Goal: Task Accomplishment & Management: Complete application form

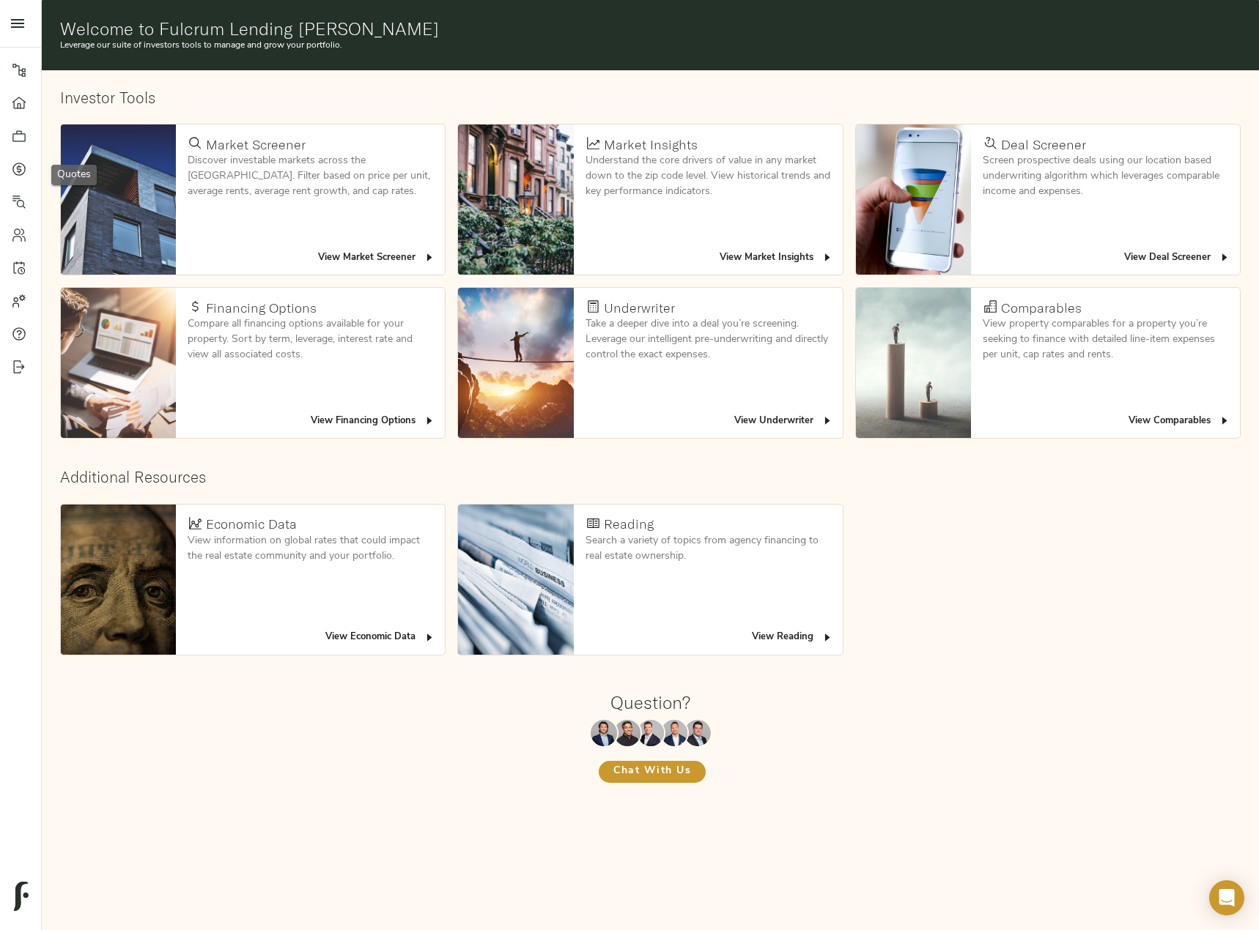
click at [10, 160] on link "Quotes" at bounding box center [20, 168] width 41 height 33
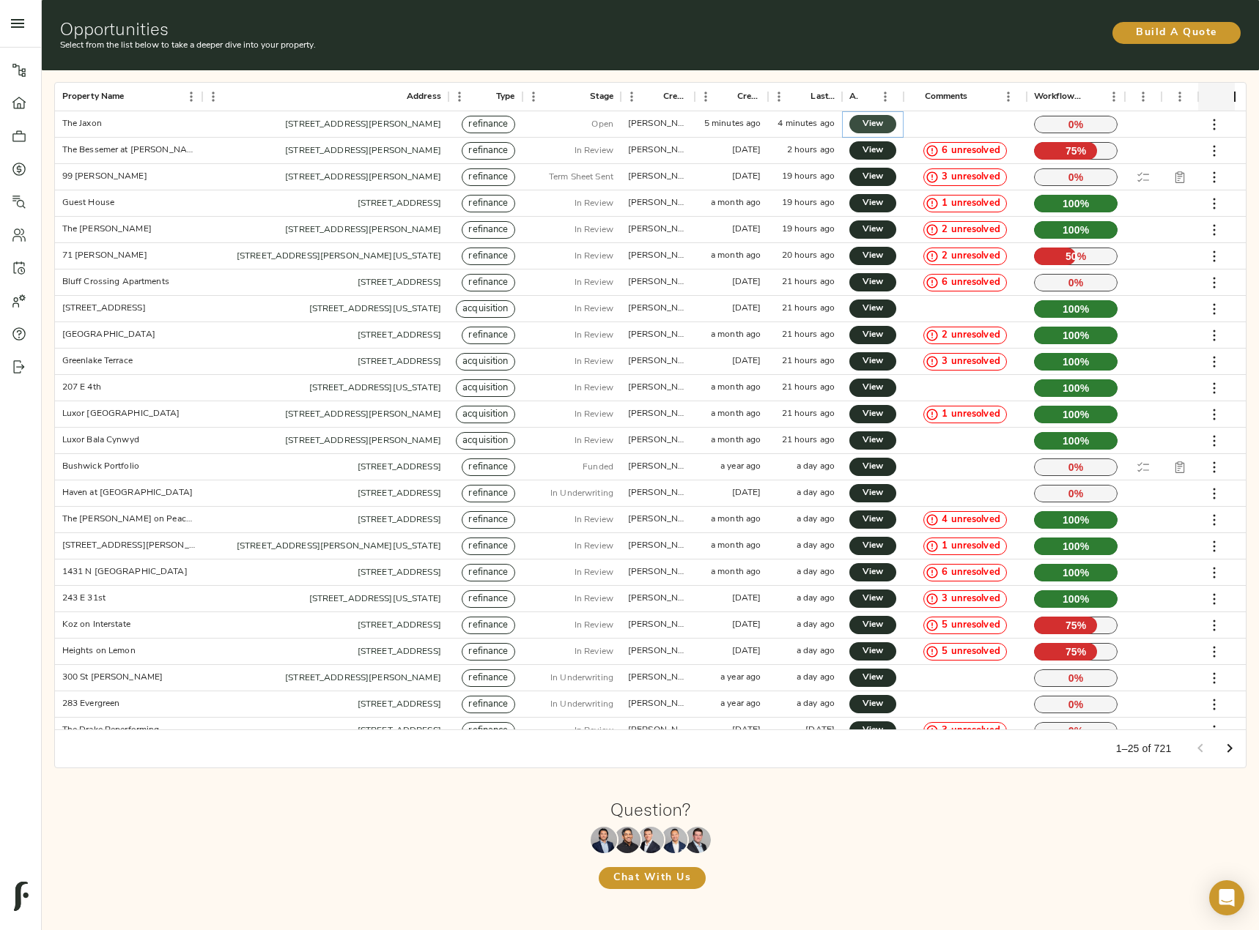
click at [861, 117] on link "View" at bounding box center [872, 124] width 47 height 18
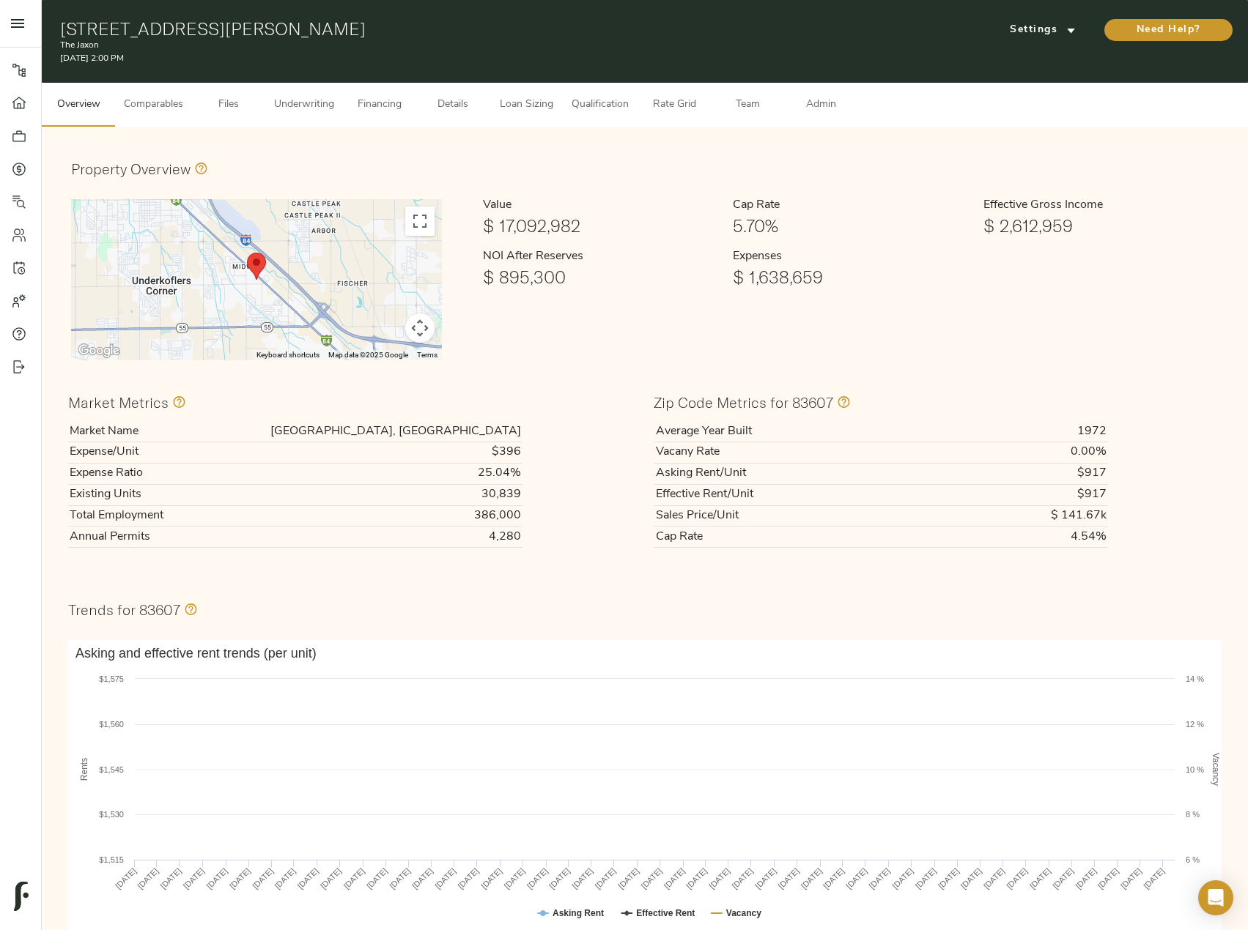
click at [1029, 54] on div "Settings Need Help?" at bounding box center [1035, 41] width 390 height 47
click at [1022, 18] on div "Settings" at bounding box center [1040, 29] width 110 height 23
click at [1023, 20] on button "Settings" at bounding box center [1043, 30] width 110 height 22
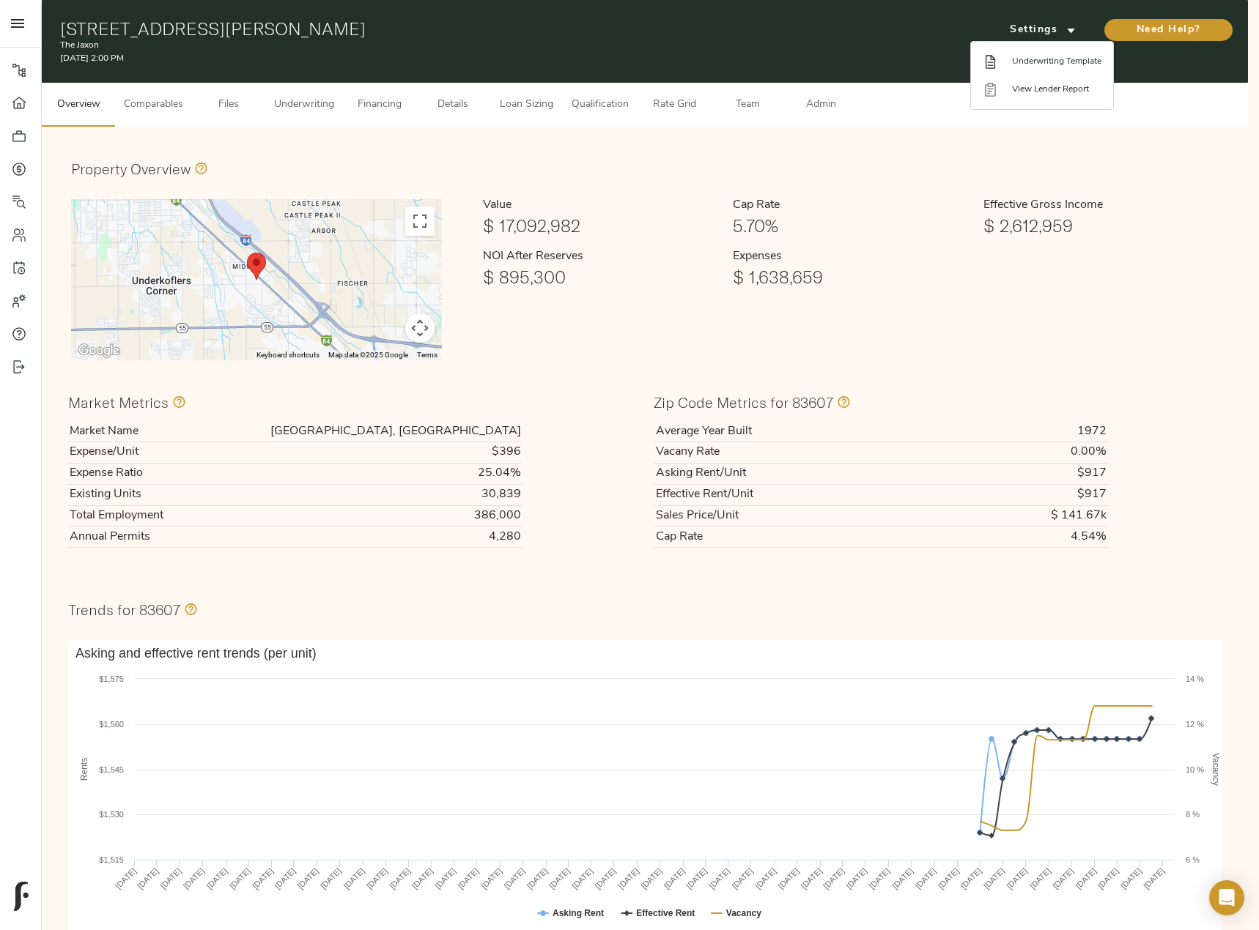
click at [1024, 57] on span "Underwriting Template" at bounding box center [1056, 61] width 89 height 13
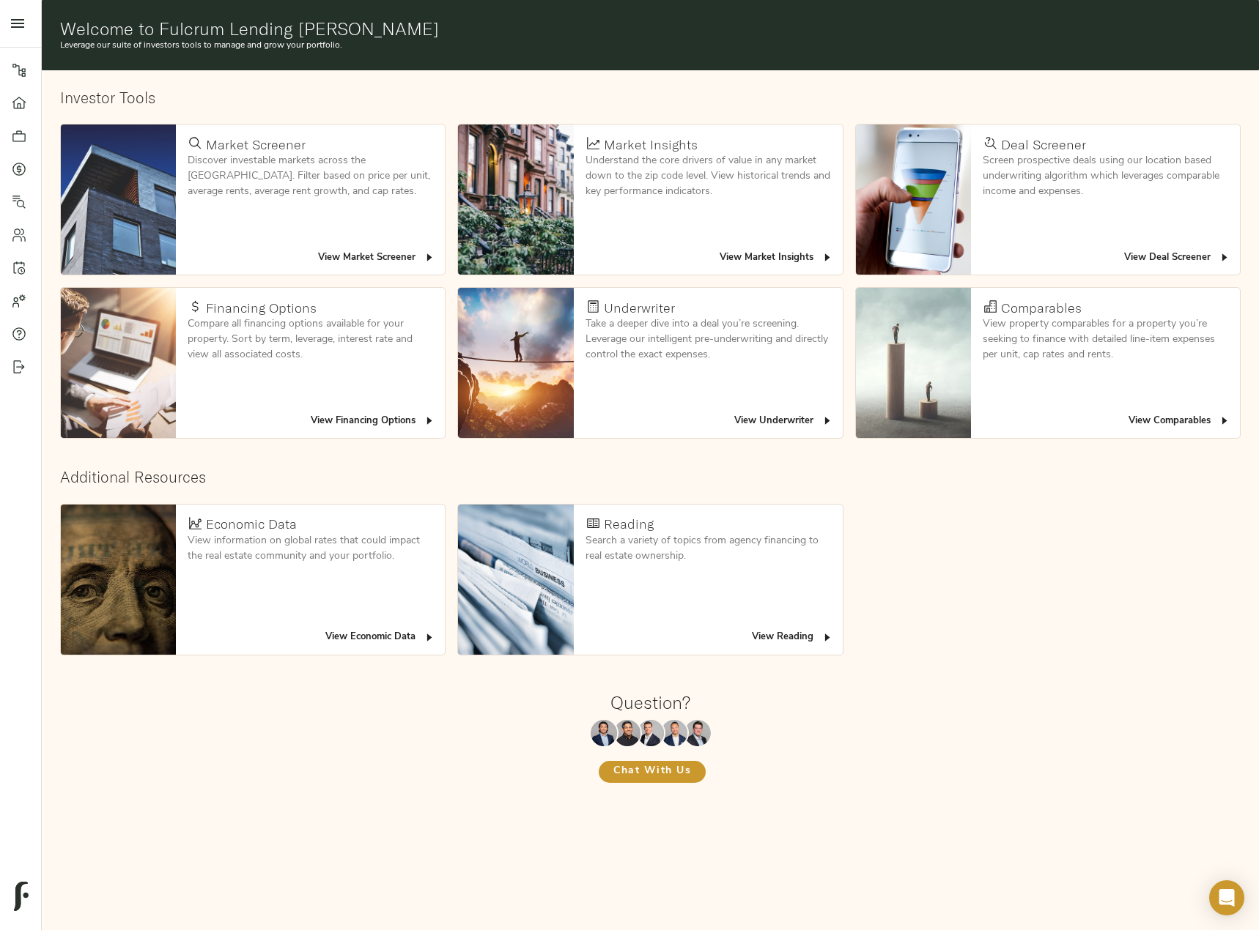
click at [23, 174] on icon at bounding box center [18, 169] width 13 height 13
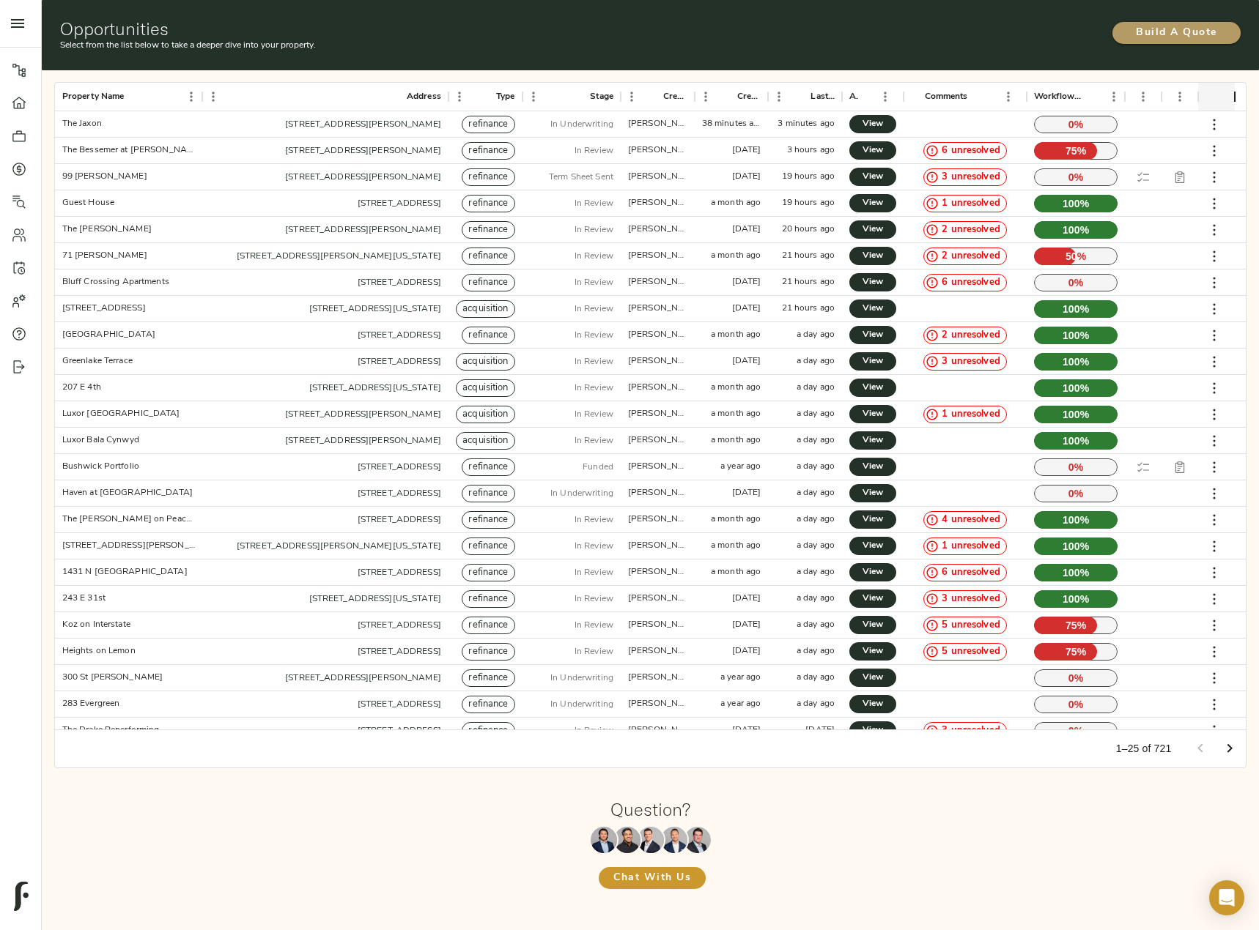
click at [1159, 28] on span "Build A Quote" at bounding box center [1176, 33] width 99 height 18
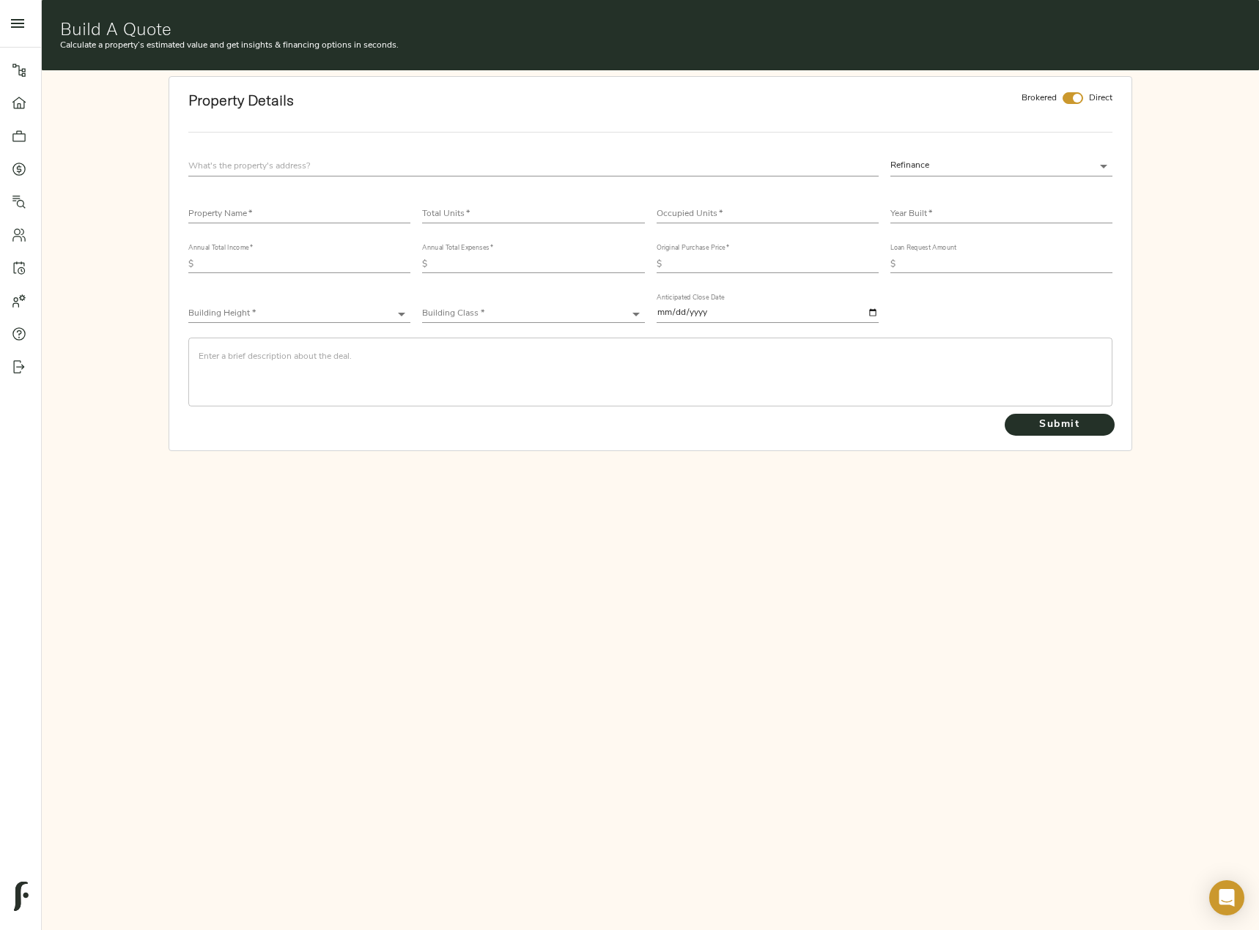
click at [285, 162] on input "text" at bounding box center [532, 166] width 689 height 20
paste input "522 Regency Cir Richmond, Kentucky, 40475"
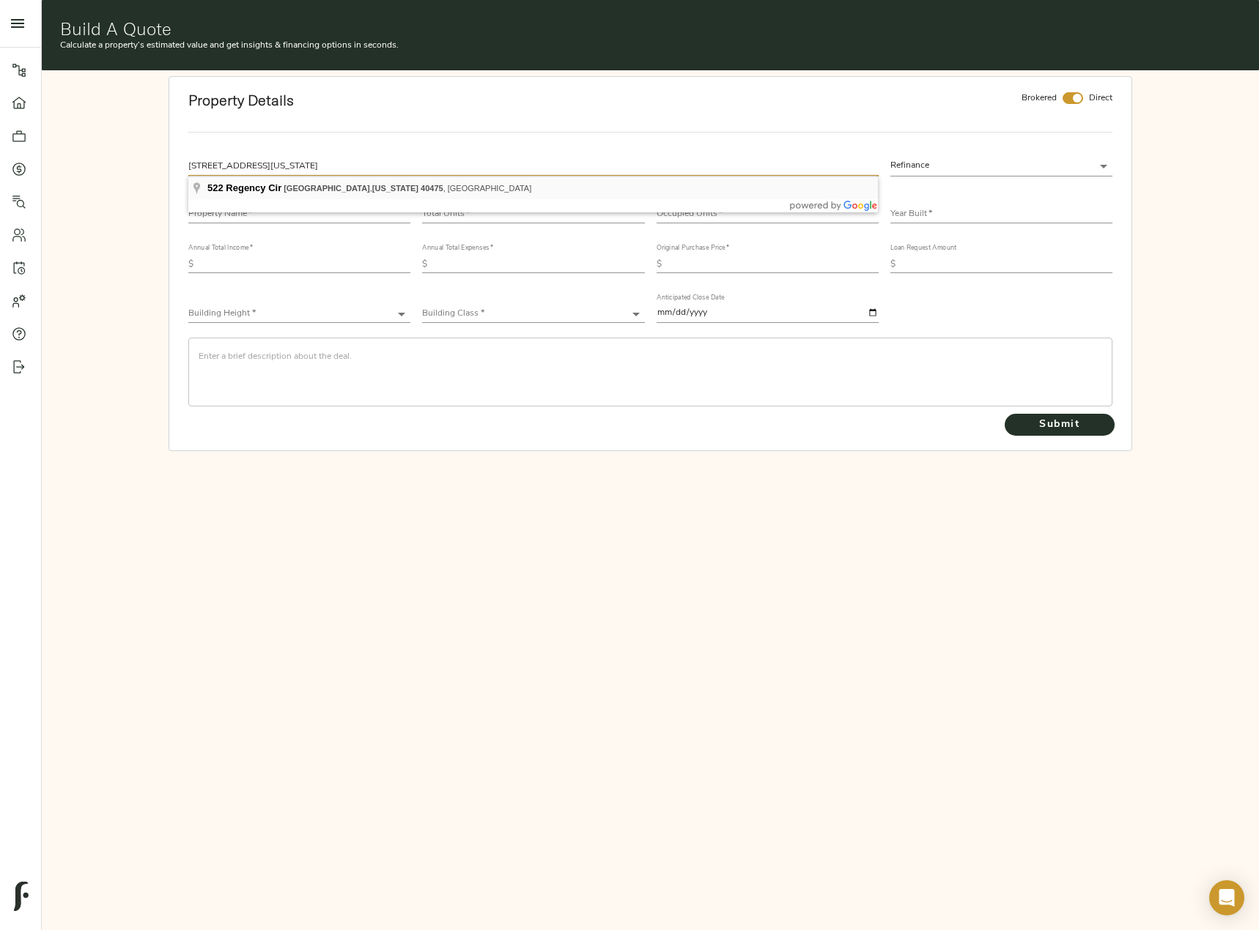
type input "522 Regency Cir, Richmond, KY 40475, USA"
click at [1075, 94] on input "checkbox" at bounding box center [1076, 98] width 35 height 12
checkbox input "false"
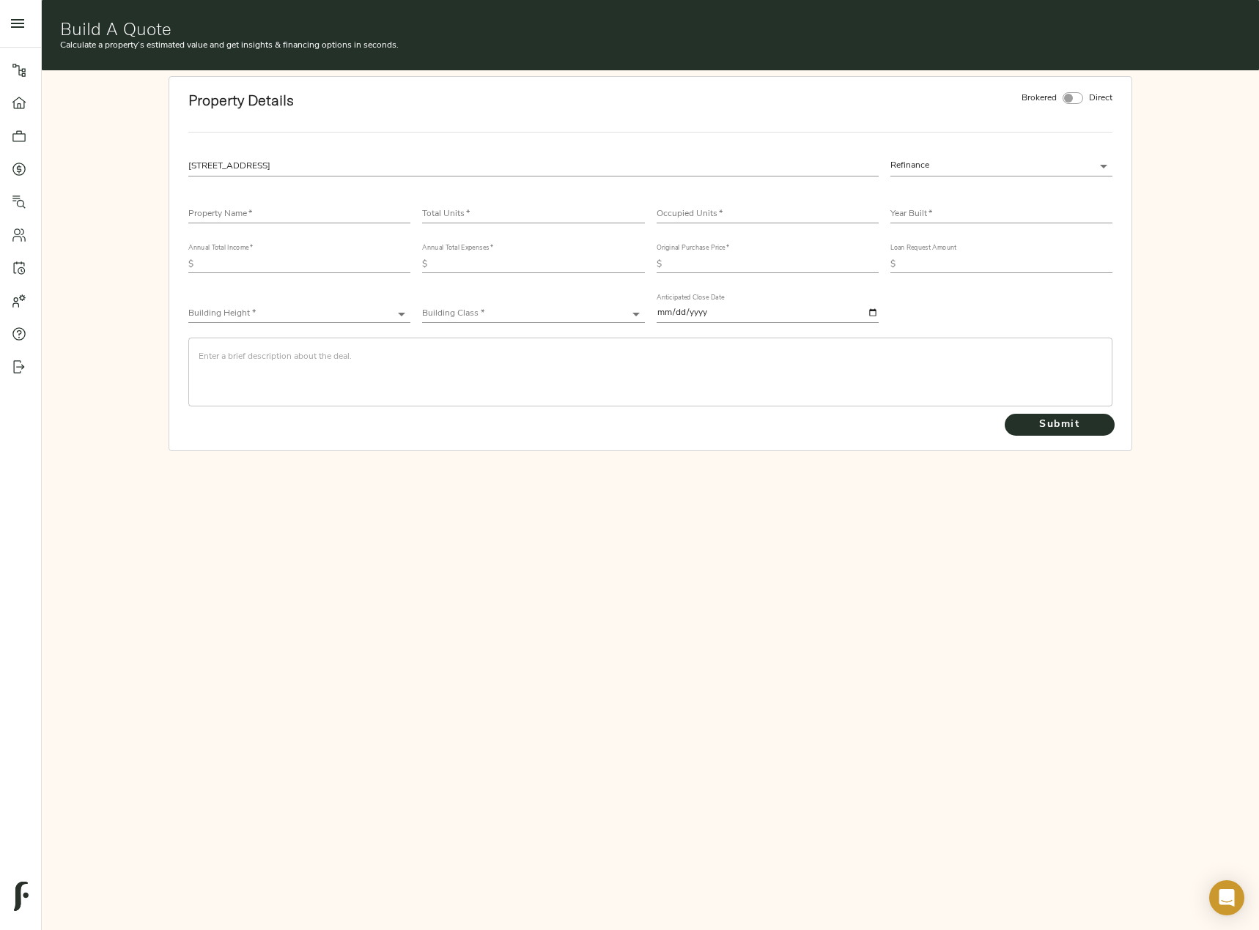
click at [290, 210] on input "text" at bounding box center [299, 215] width 222 height 18
paste input "The Villages of [PERSON_NAME] Apartments"
type input "The Villages of [PERSON_NAME] Apartments"
click at [520, 208] on input "number" at bounding box center [533, 215] width 222 height 18
type input "224"
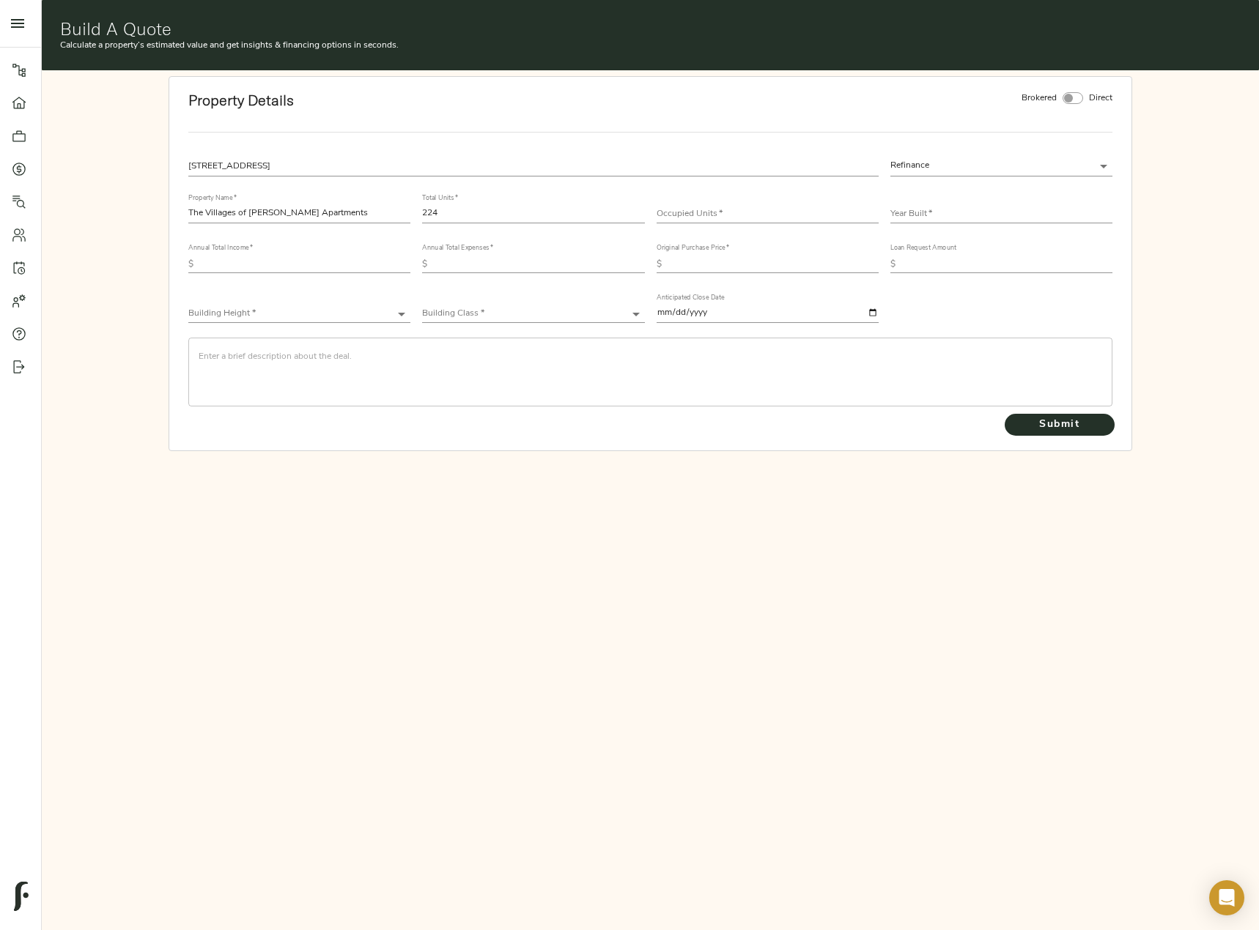
click at [718, 215] on input "number" at bounding box center [767, 215] width 222 height 18
type input "213"
click at [920, 213] on input "text" at bounding box center [1001, 215] width 222 height 18
type input "2024"
click at [304, 266] on input "text" at bounding box center [304, 265] width 211 height 18
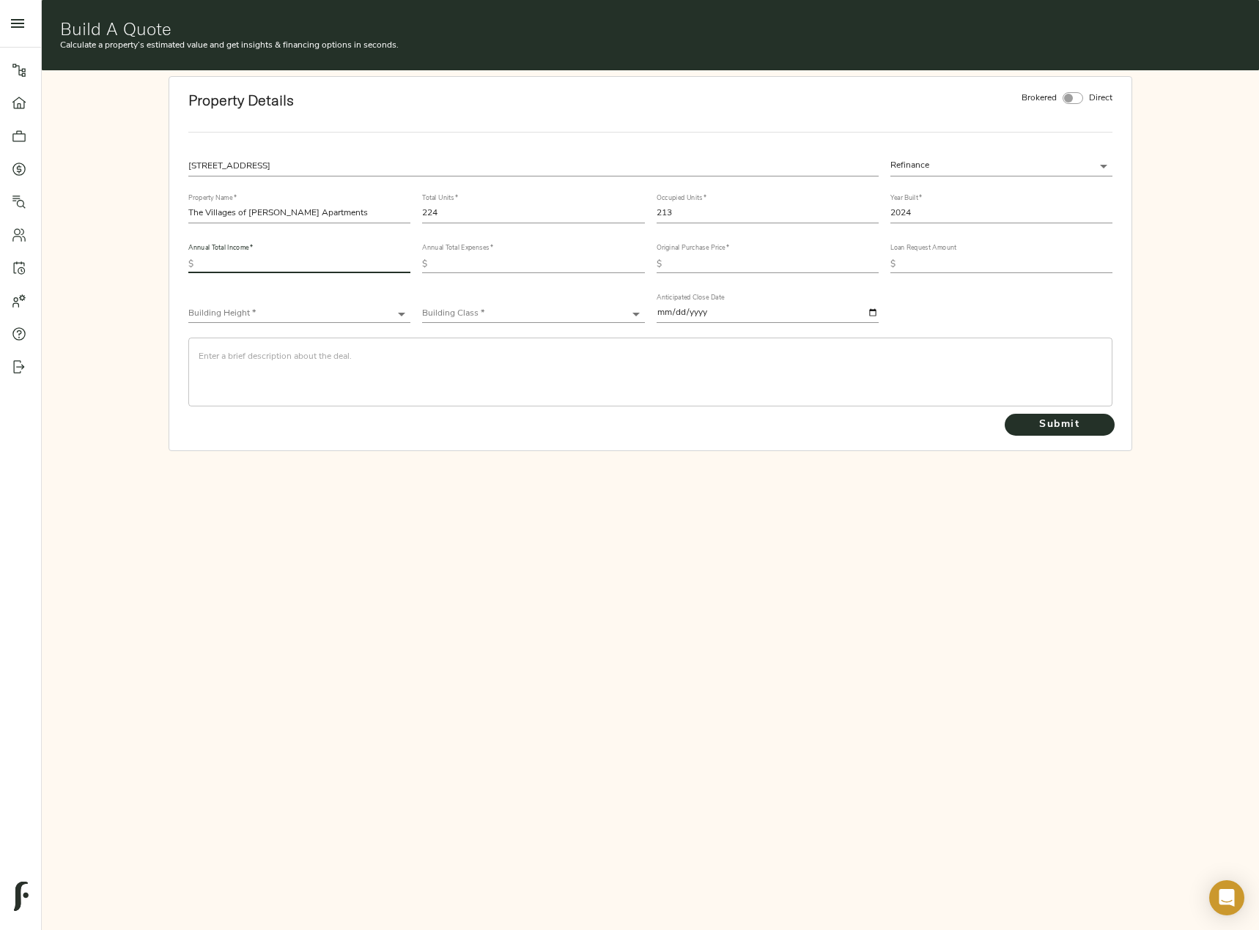
paste input "2,809,172.03"
type input "2,809,172.03"
click at [522, 258] on input "text" at bounding box center [538, 265] width 211 height 18
paste input "763,065.13"
type input "763,065.13"
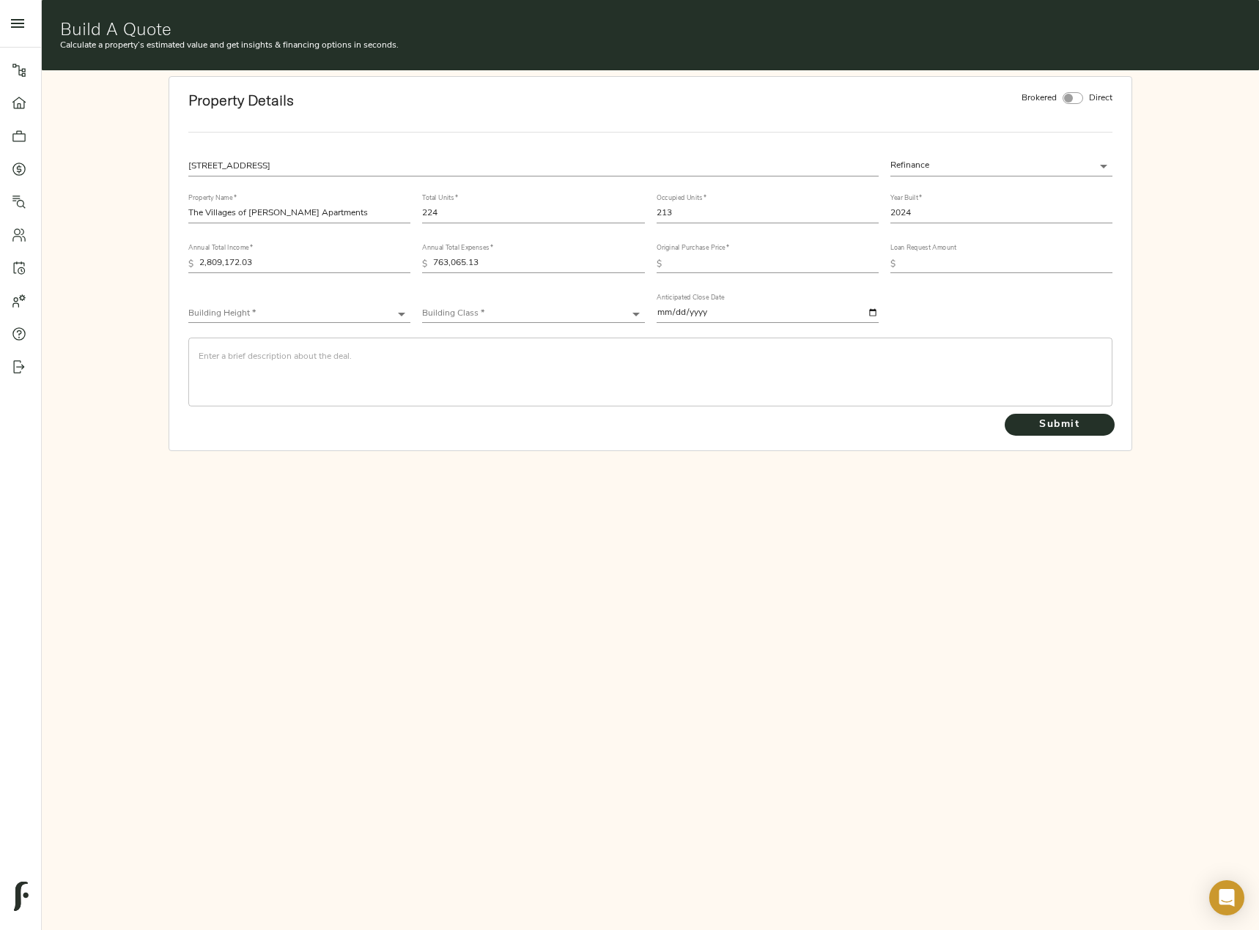
click at [738, 261] on input "text" at bounding box center [772, 265] width 211 height 18
type input "26,500,000"
click at [944, 262] on input "text" at bounding box center [1006, 265] width 211 height 18
paste input "20,800,000"
type input "20,800,000"
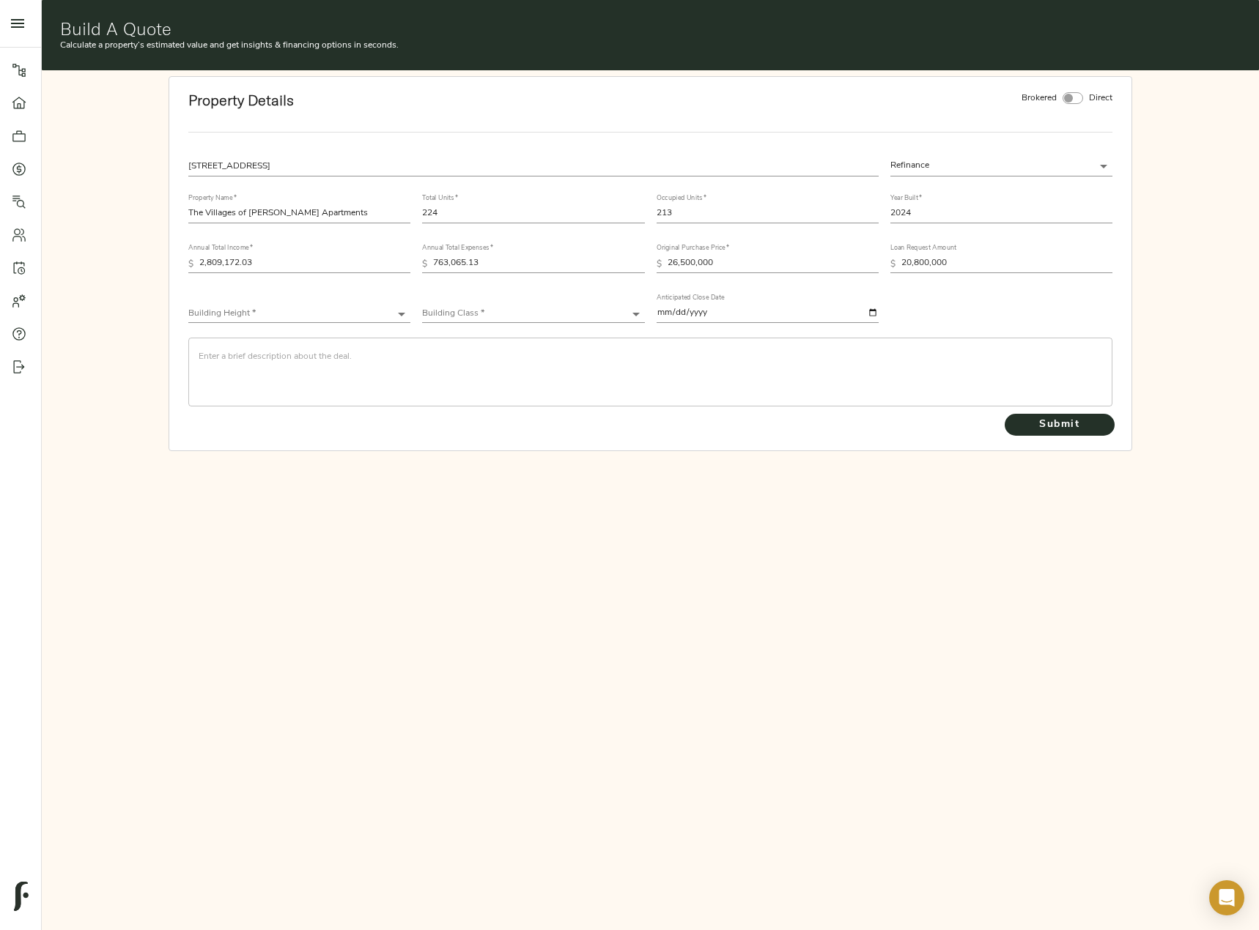
click at [344, 310] on body "Fulcrum Lending Pipeline Dashboard Portfolio Quotes Search Users Activity Accou…" at bounding box center [629, 540] width 1259 height 1080
click at [325, 360] on li "Low-Rise (1-3 stories)" at bounding box center [299, 358] width 222 height 22
type input "Low-Rise"
click at [488, 310] on body "Fulcrum Lending Pipeline Dashboard Portfolio Quotes Search Users Activity Accou…" at bounding box center [629, 540] width 1259 height 1080
click at [497, 333] on li "Class A-" at bounding box center [533, 336] width 222 height 22
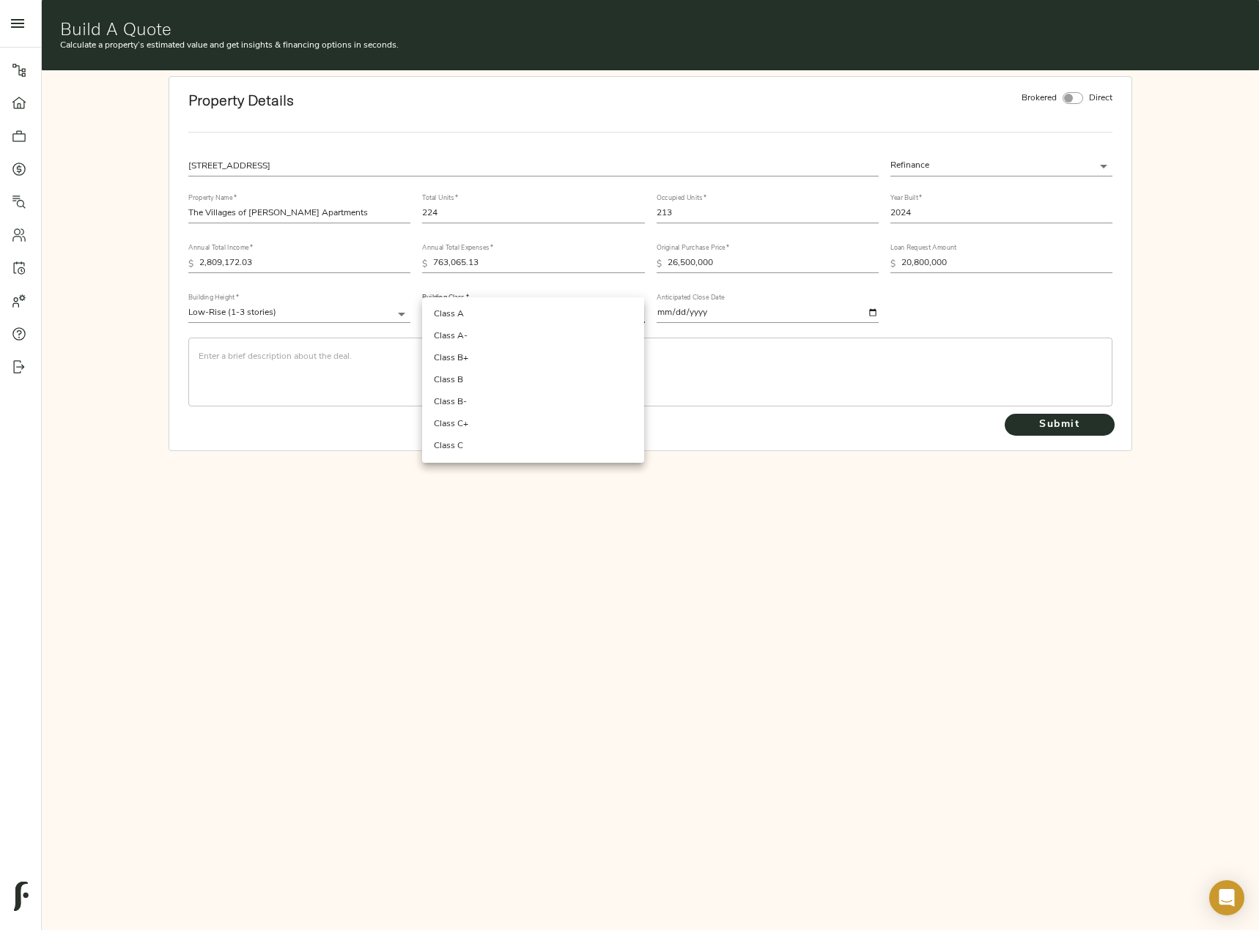
type input "Class A-"
click at [251, 366] on textarea at bounding box center [650, 373] width 903 height 42
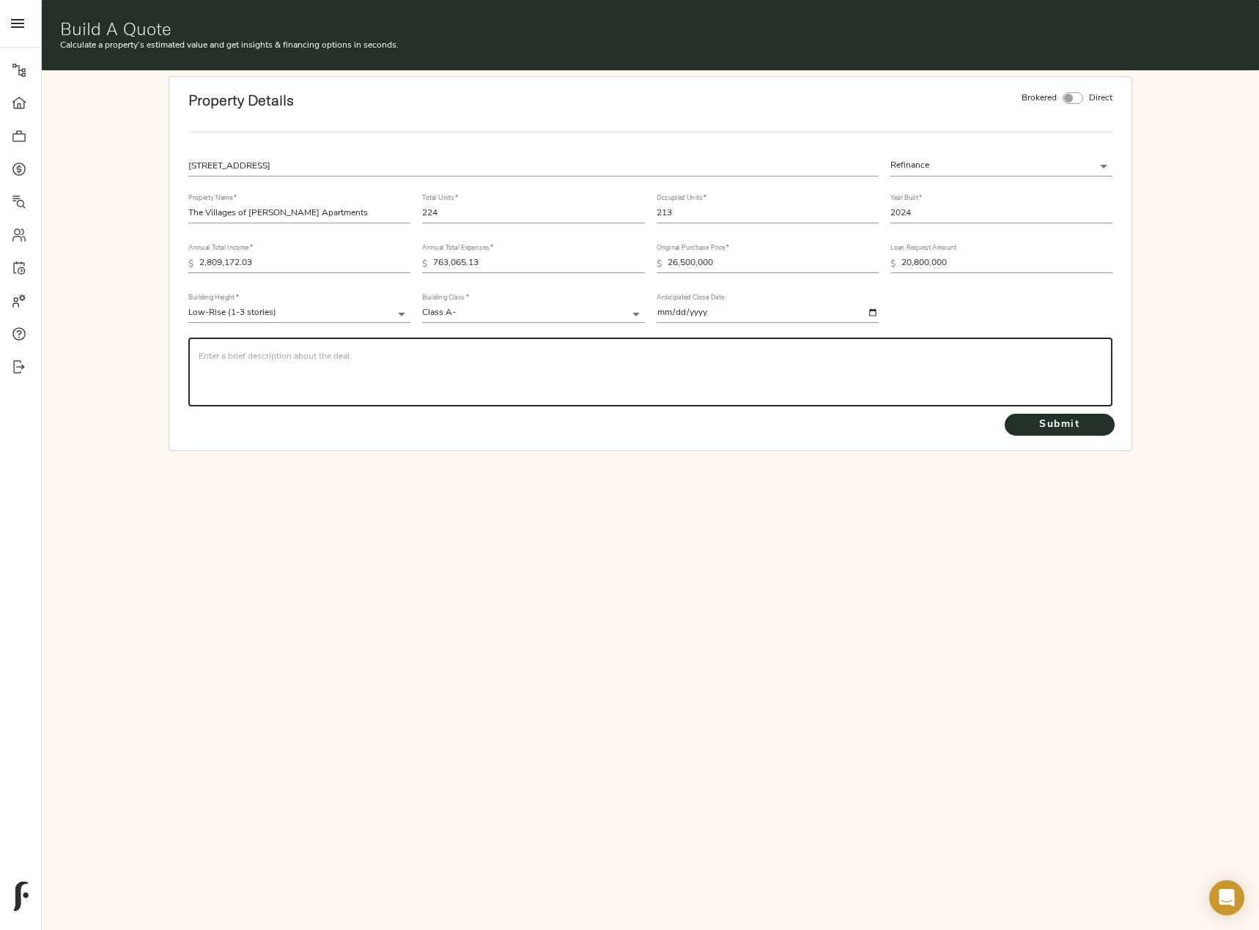
paste textarea "On behalf of Daniel Penn & Brian Anderson (the “Sponsors”), CBRE is requesting …"
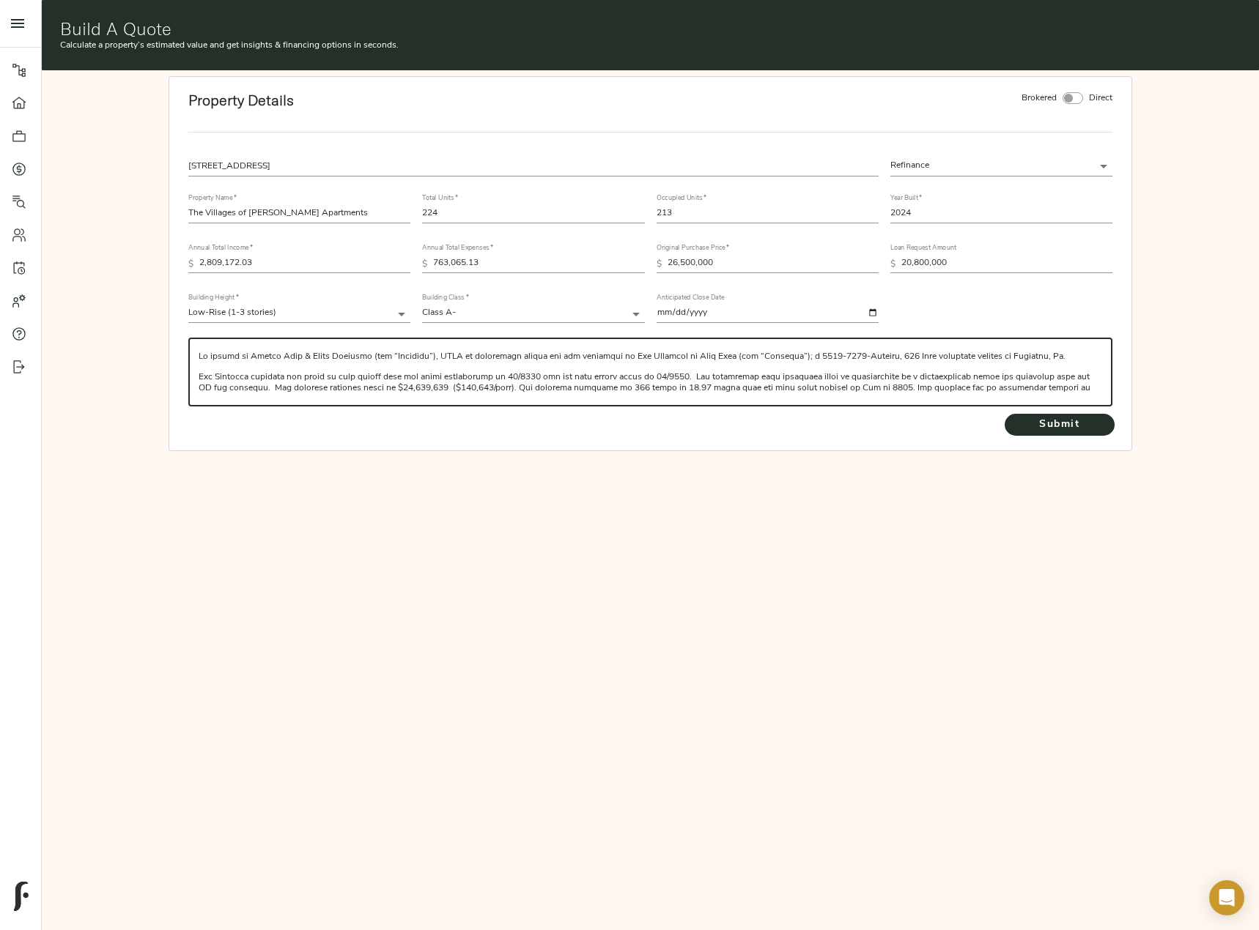
scroll to position [41, 0]
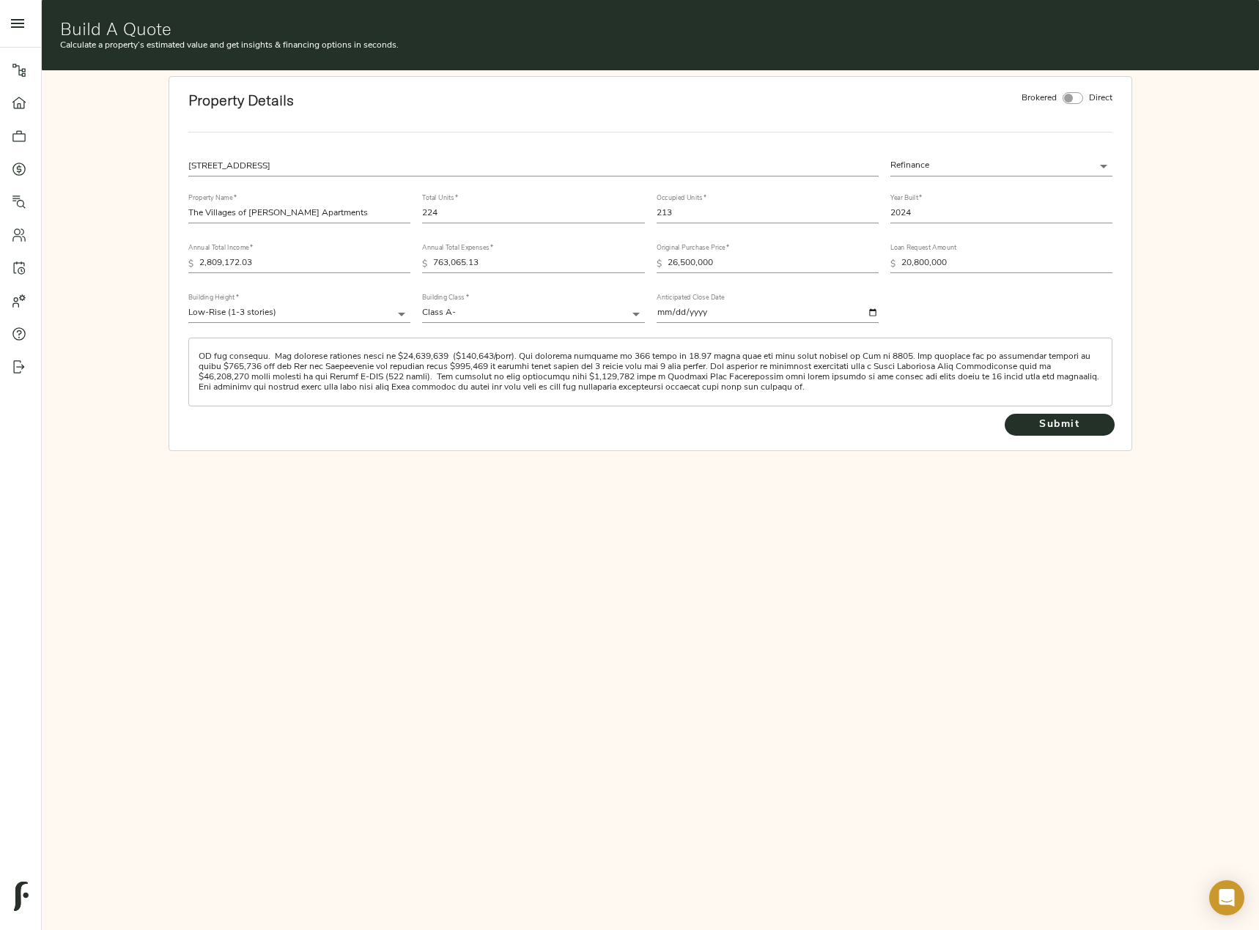
click at [837, 385] on textarea at bounding box center [650, 373] width 903 height 42
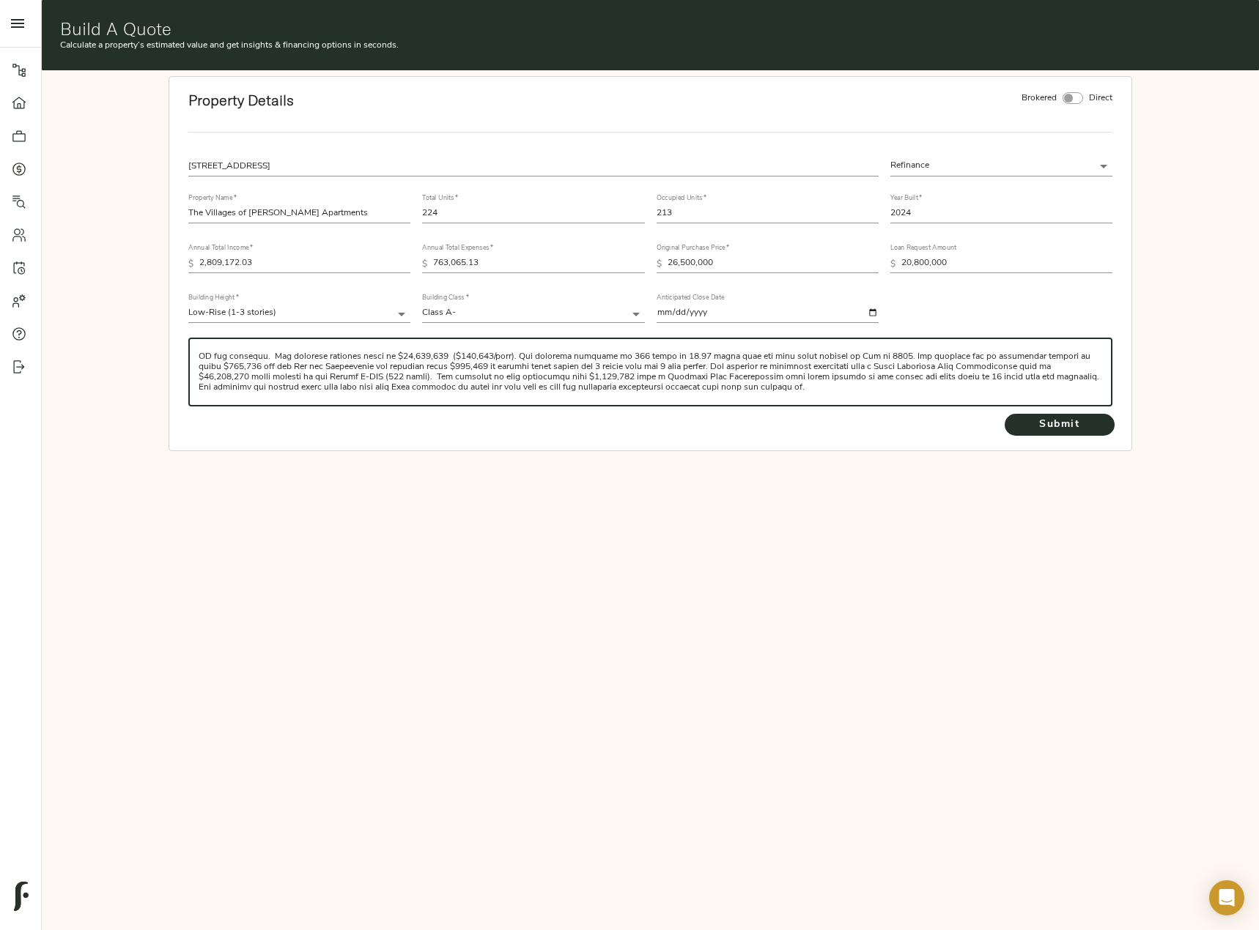
paste textarea "Timing: The First Financial Debt is set to adjust in December of 2025 so they w…"
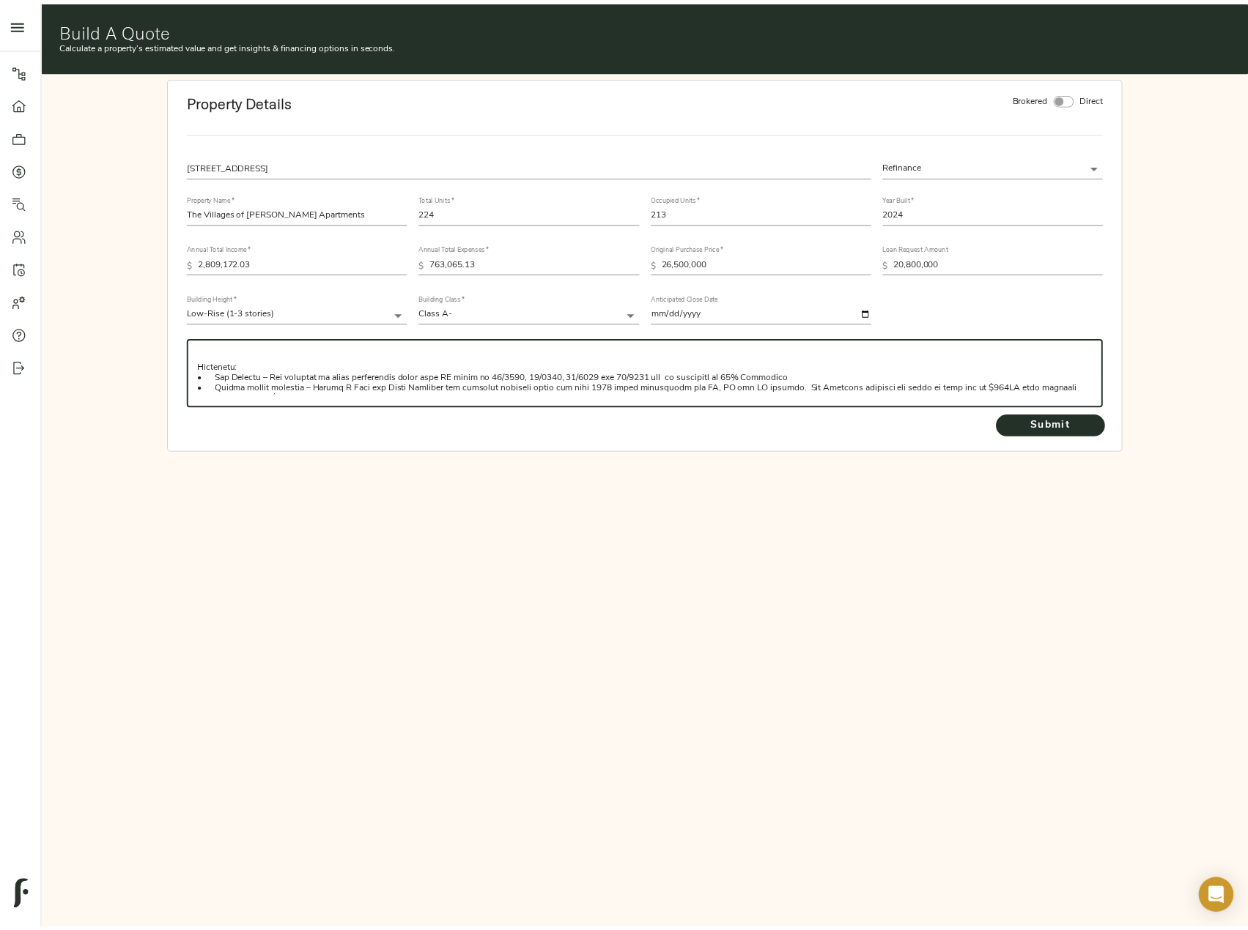
scroll to position [220, 0]
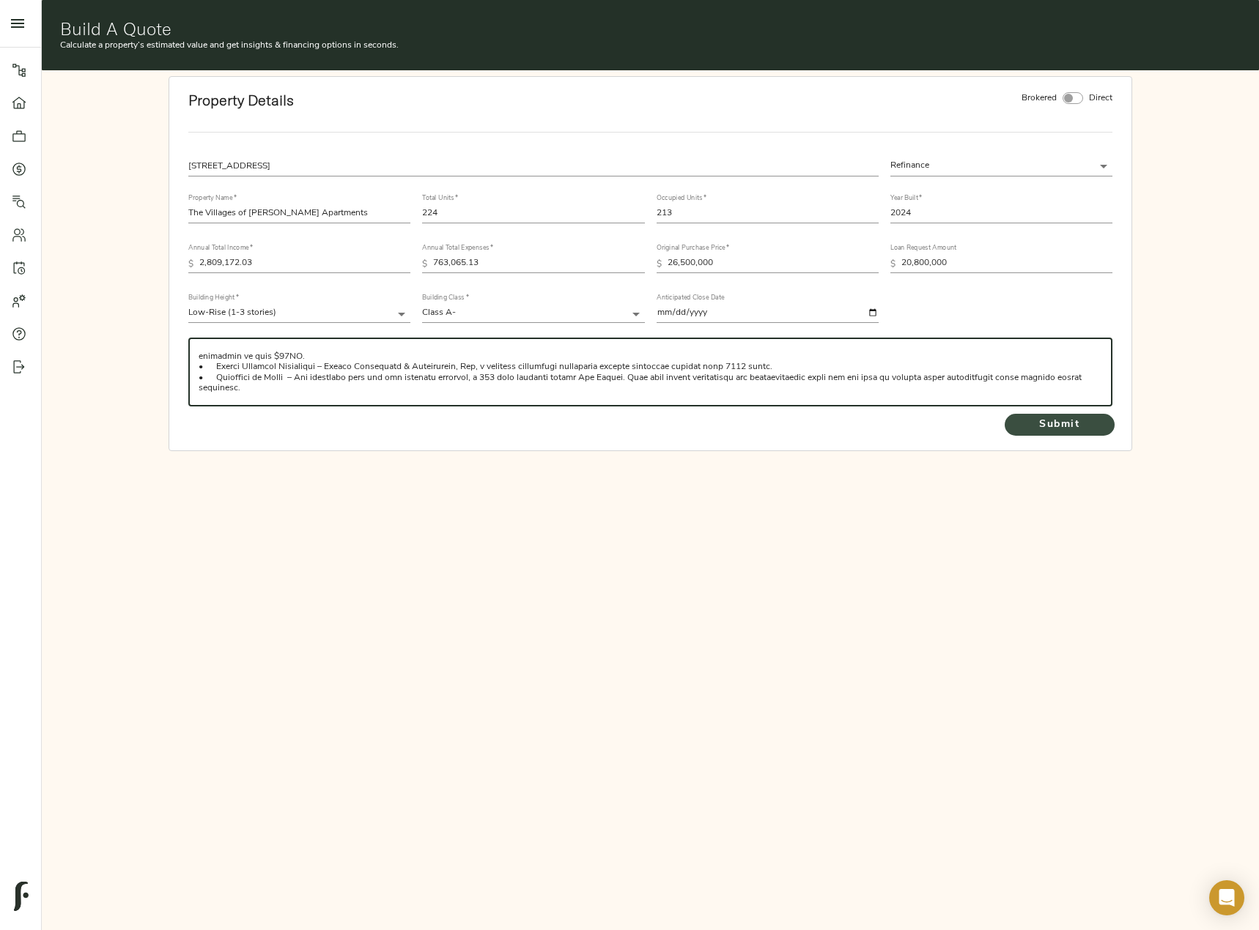
type textarea "On behalf of Daniel Penn & Brian Anderson (the “Sponsors”), CBRE is requesting …"
click at [1076, 432] on span "Submit" at bounding box center [1059, 425] width 81 height 18
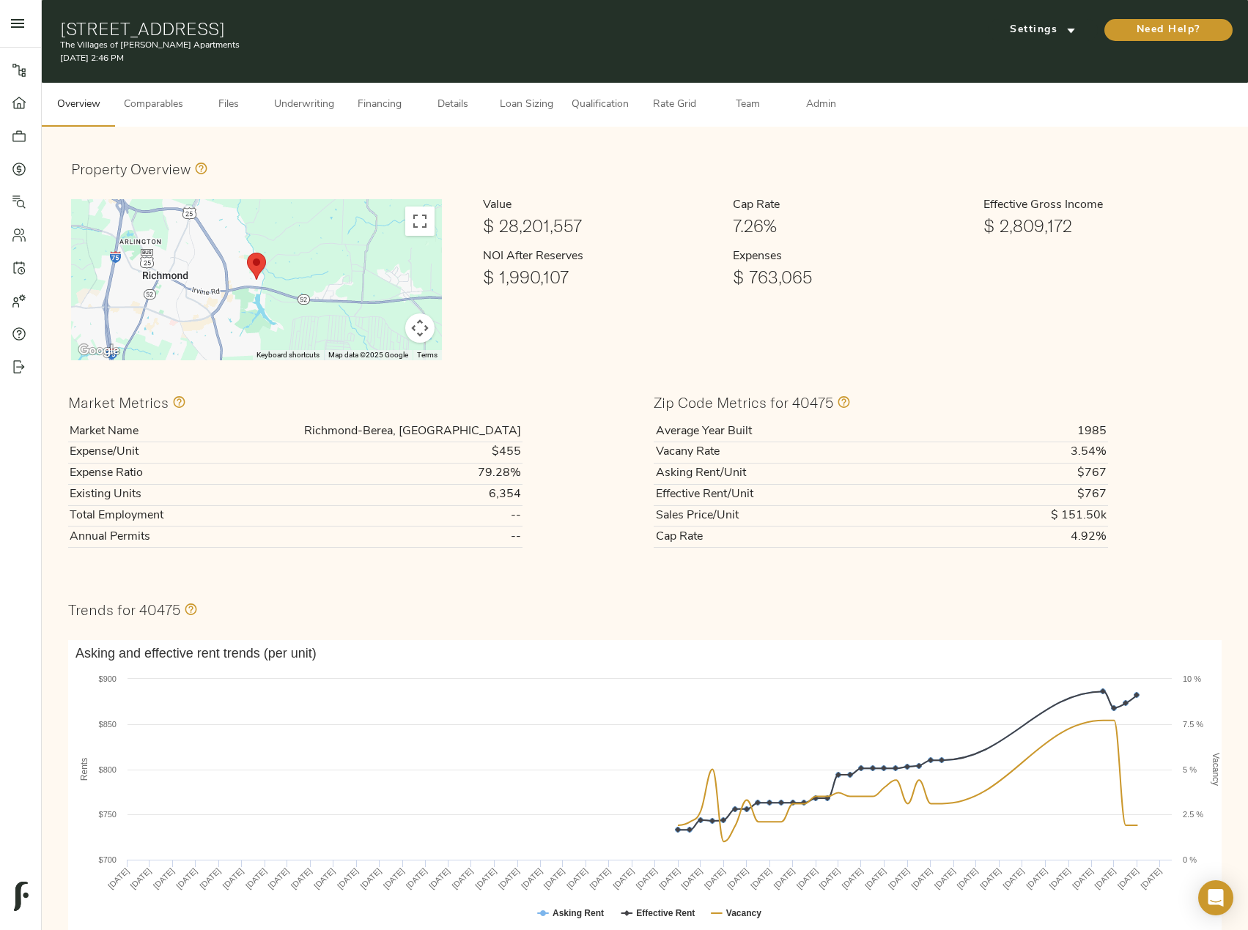
click at [164, 112] on span "Comparables" at bounding box center [153, 105] width 59 height 18
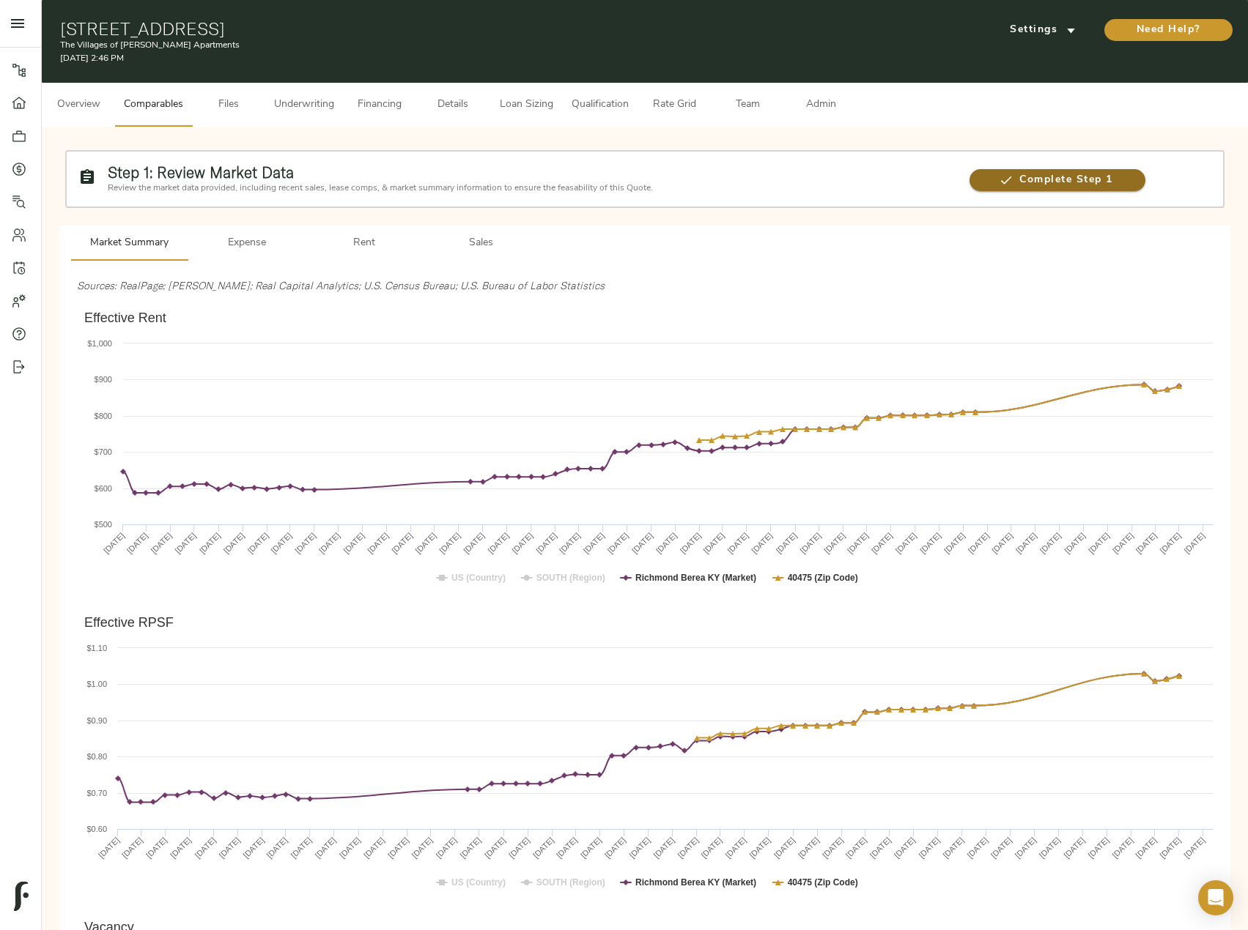
click at [1026, 187] on span "Complete Step 1" at bounding box center [1056, 180] width 175 height 18
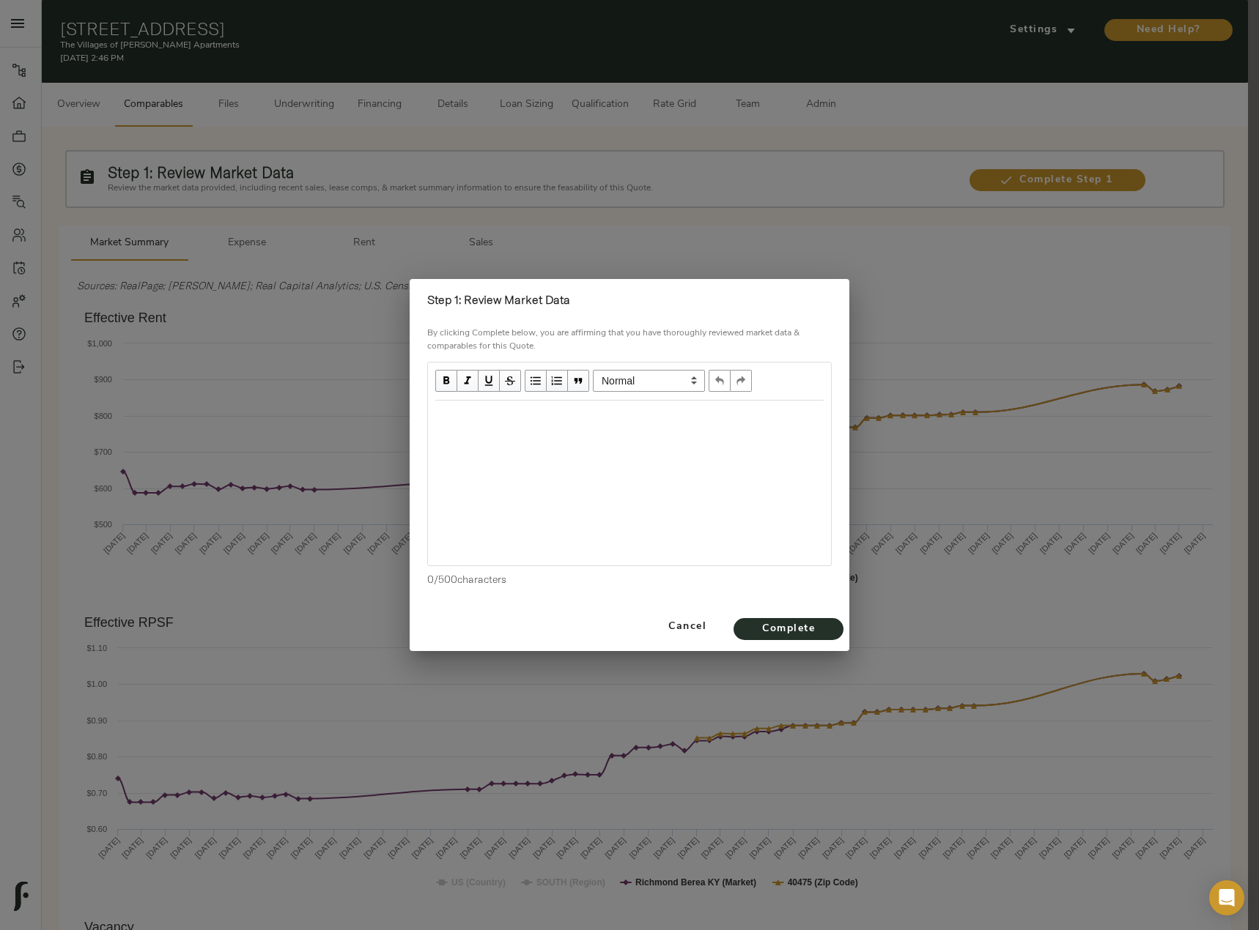
click at [519, 420] on div "Edit text" at bounding box center [629, 416] width 388 height 17
click at [689, 420] on div "Limited Market Data - Strong rent increases" at bounding box center [629, 416] width 388 height 17
click at [570, 440] on div "Low Vacancy" at bounding box center [629, 443] width 388 height 17
click at [810, 633] on span "Complete" at bounding box center [788, 630] width 81 height 18
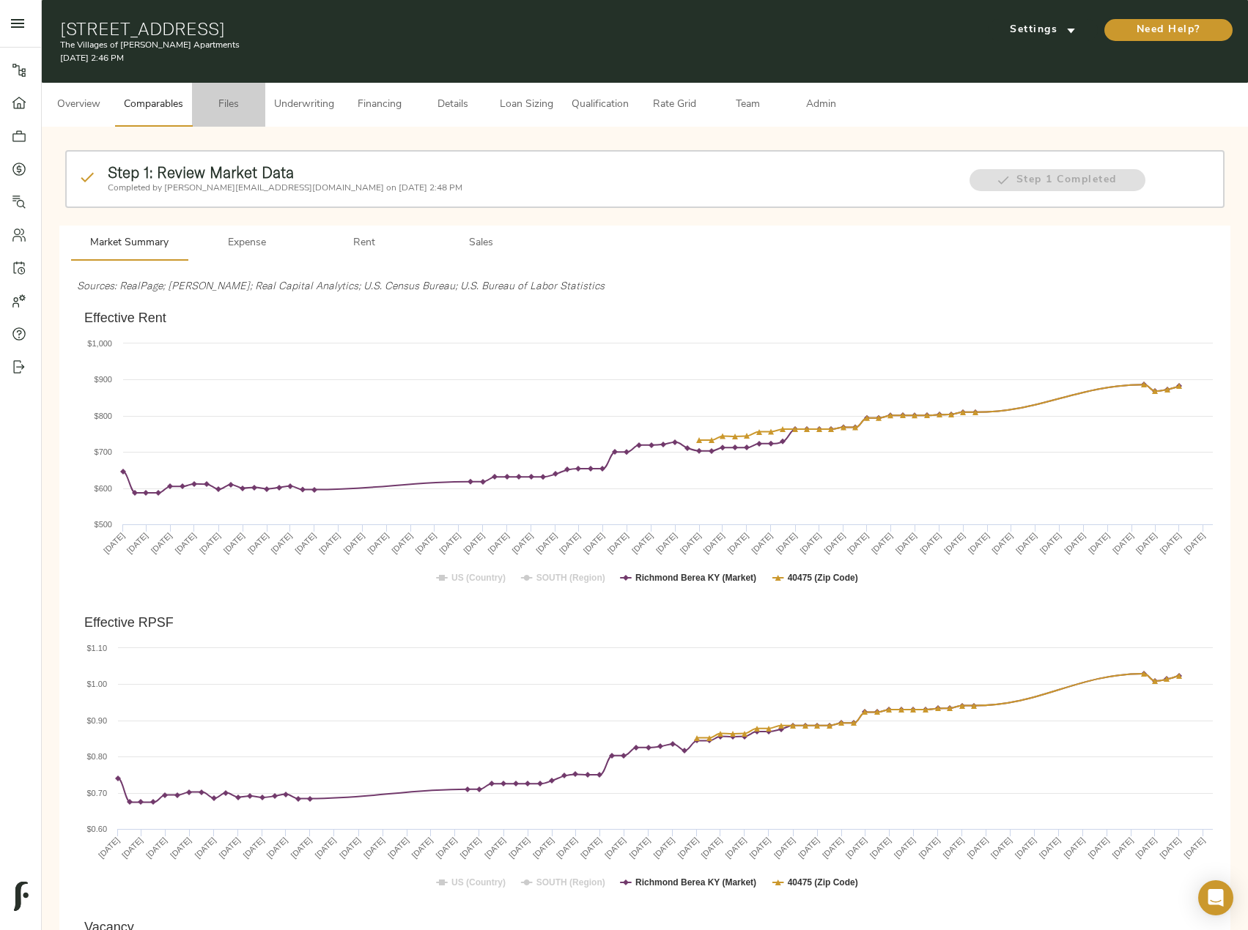
click at [227, 98] on span "Files" at bounding box center [229, 105] width 56 height 18
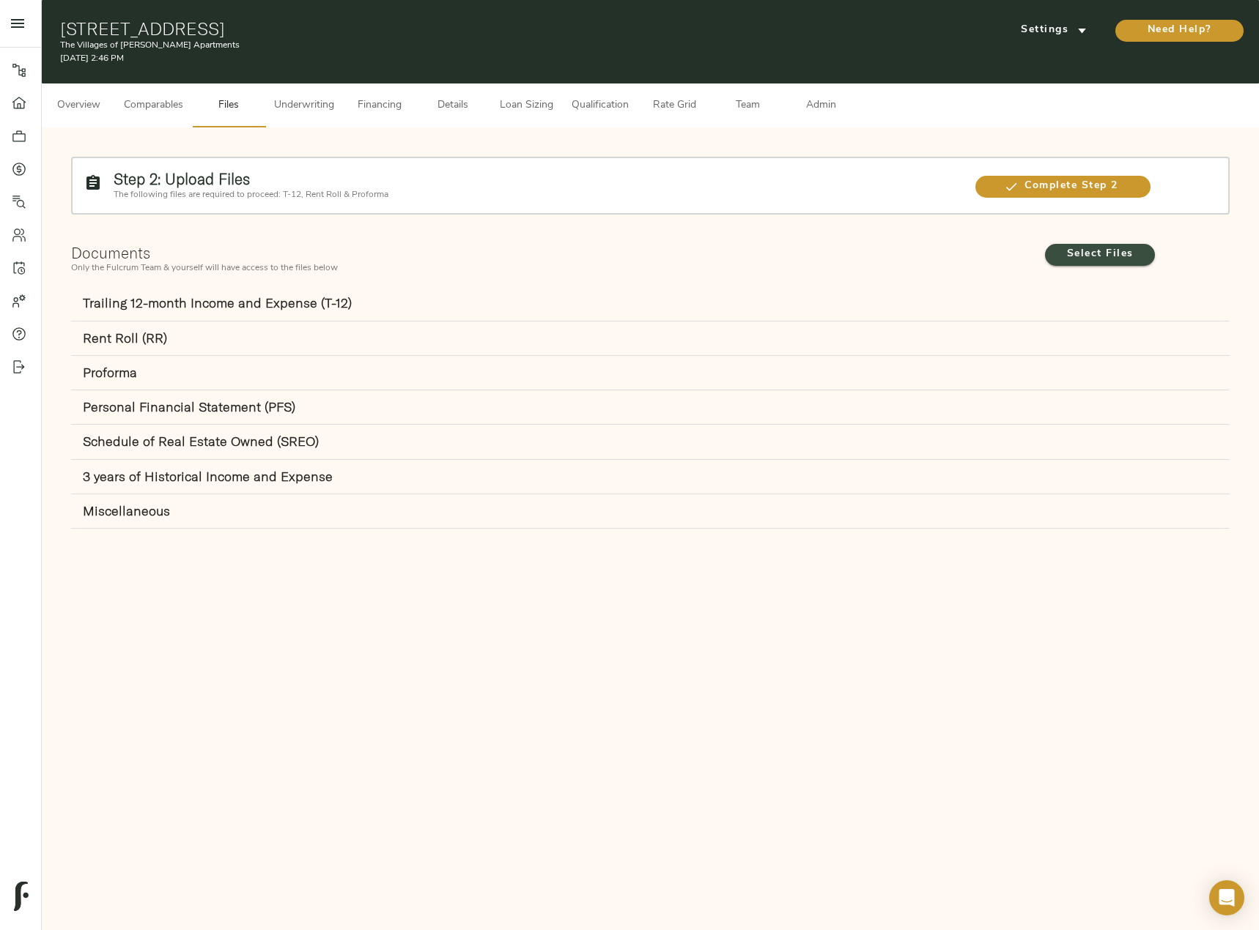
click at [1119, 258] on span "Select Files" at bounding box center [1099, 254] width 81 height 18
click at [0, 0] on input "Select Files" at bounding box center [0, 0] width 0 height 0
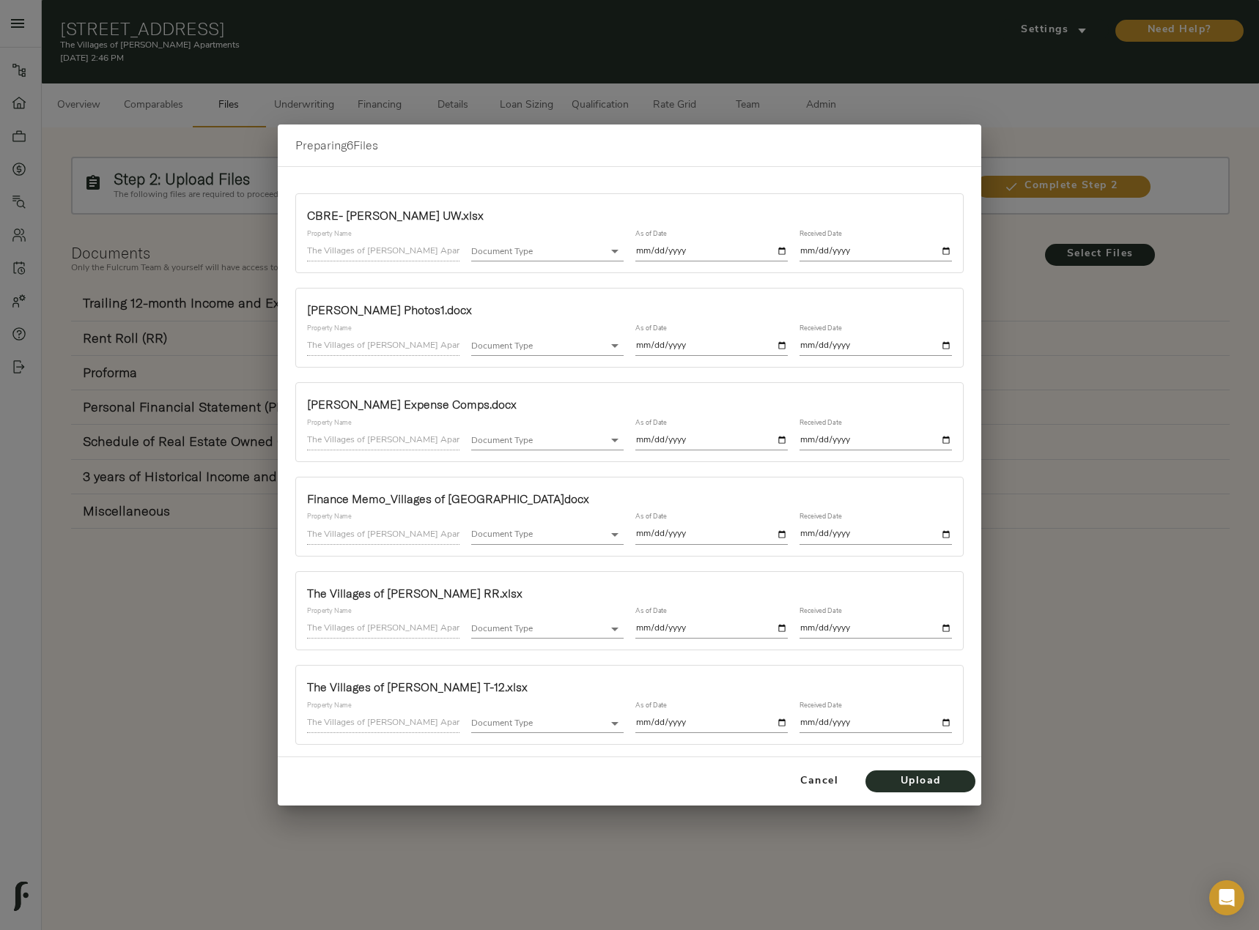
click at [603, 256] on body "The Villages of Lake Reba Apartments - 522 Regency Cir, Richmond, KY 40475 Pipe…" at bounding box center [629, 540] width 1259 height 1080
click at [546, 288] on li "Proforma" at bounding box center [572, 295] width 203 height 22
type input "proforma"
click at [782, 250] on input "date" at bounding box center [711, 252] width 152 height 20
type input "2025-09-03"
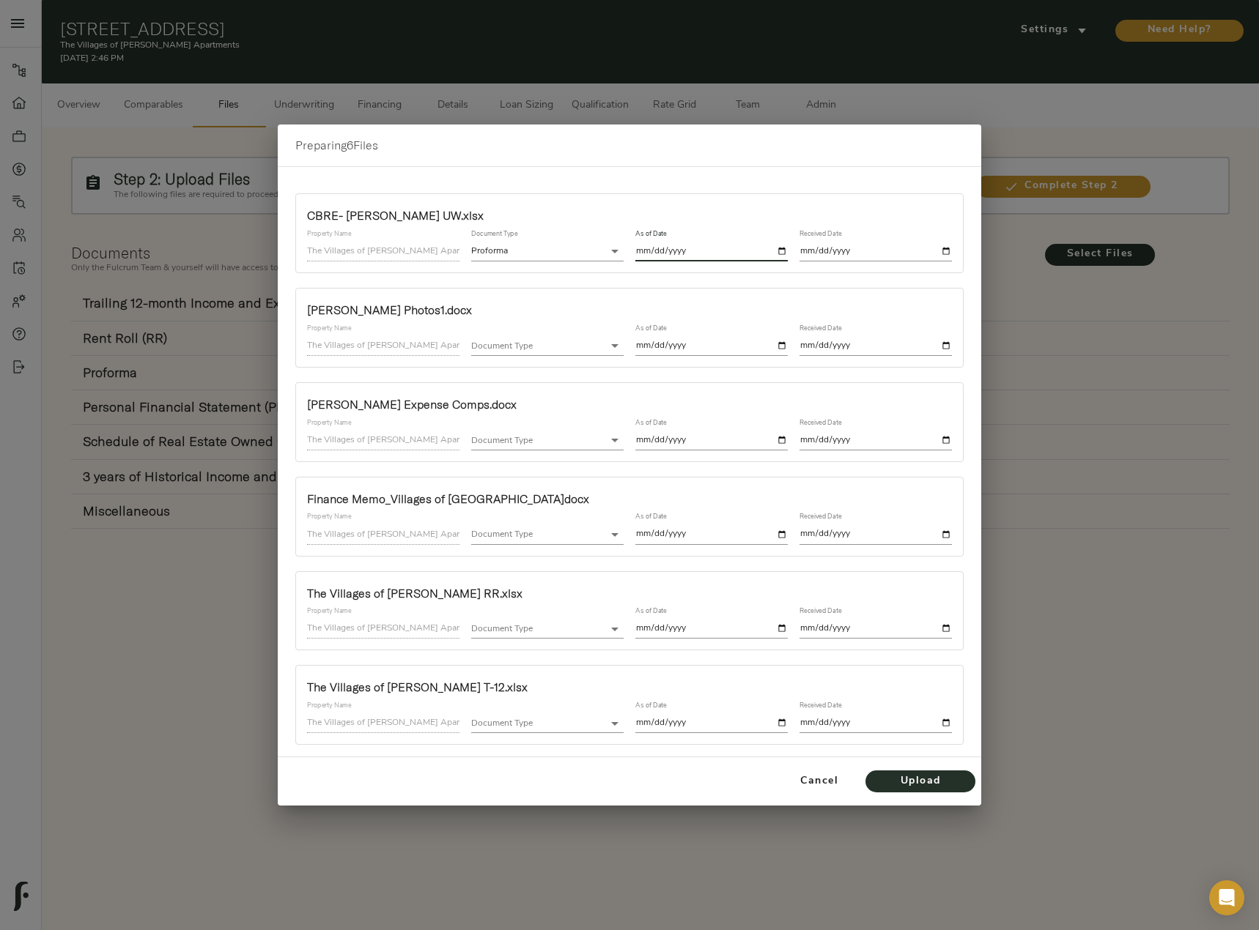
click at [948, 248] on input "date" at bounding box center [875, 252] width 152 height 20
type input "2025-09-03"
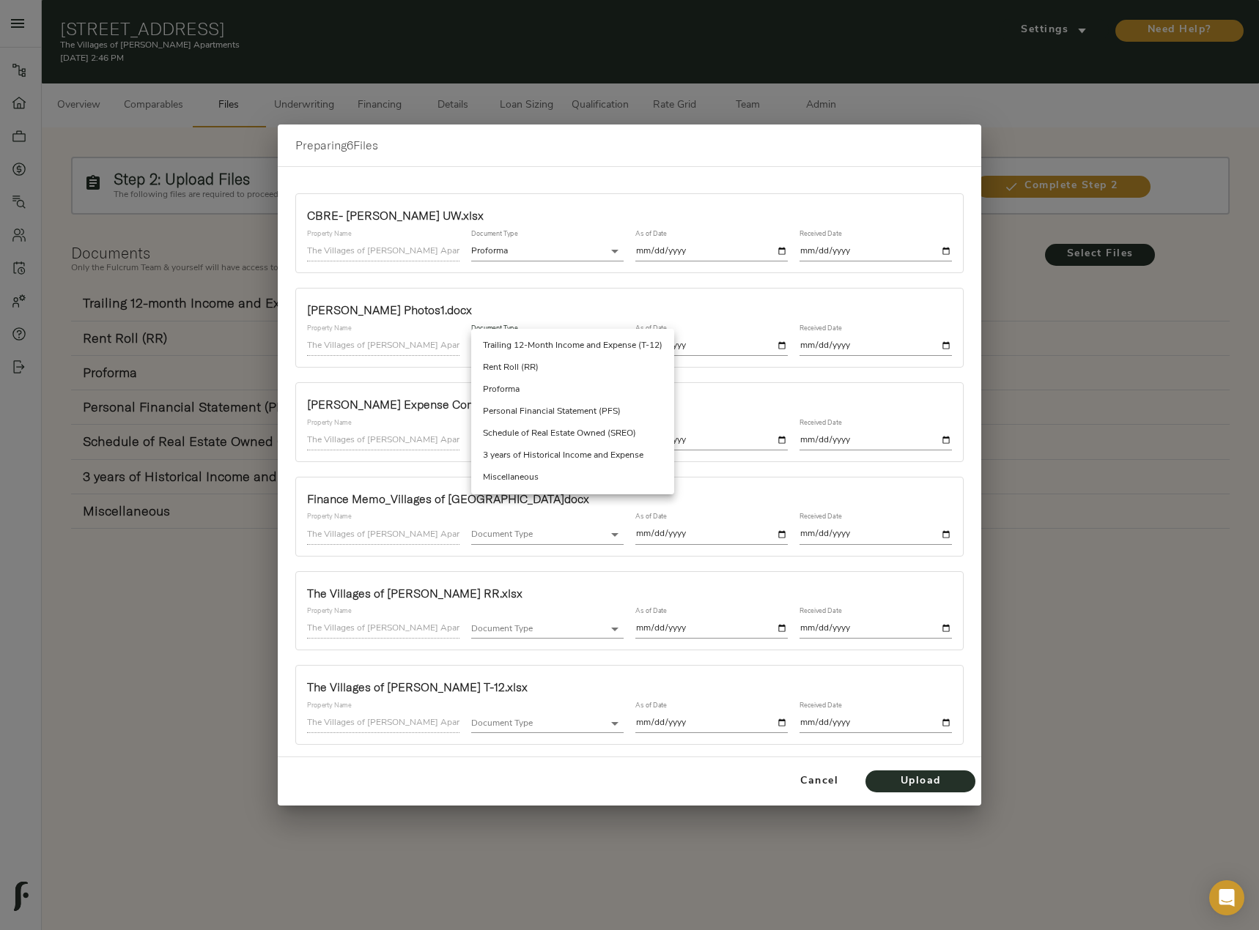
click at [509, 349] on body "The Villages of Lake Reba Apartments - 522 Regency Cir, Richmond, KY 40475 Pipe…" at bounding box center [629, 540] width 1259 height 1080
click at [542, 481] on li "Miscellaneous" at bounding box center [572, 478] width 203 height 22
type input "miscellaneous"
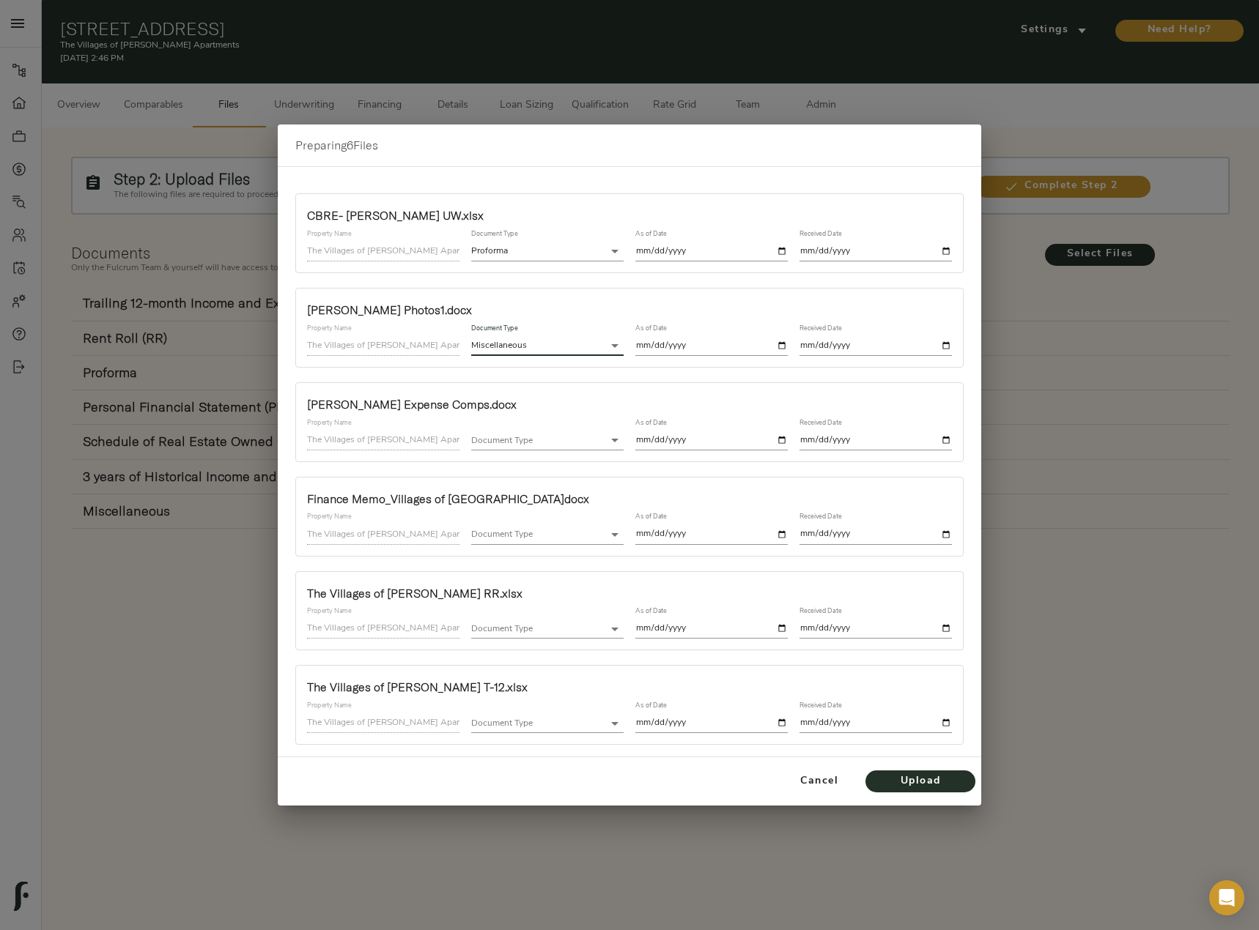
click at [782, 344] on input "date" at bounding box center [711, 346] width 152 height 20
type input "2025-09-03"
click at [949, 349] on input "date" at bounding box center [875, 346] width 152 height 20
type input "2025-09-03"
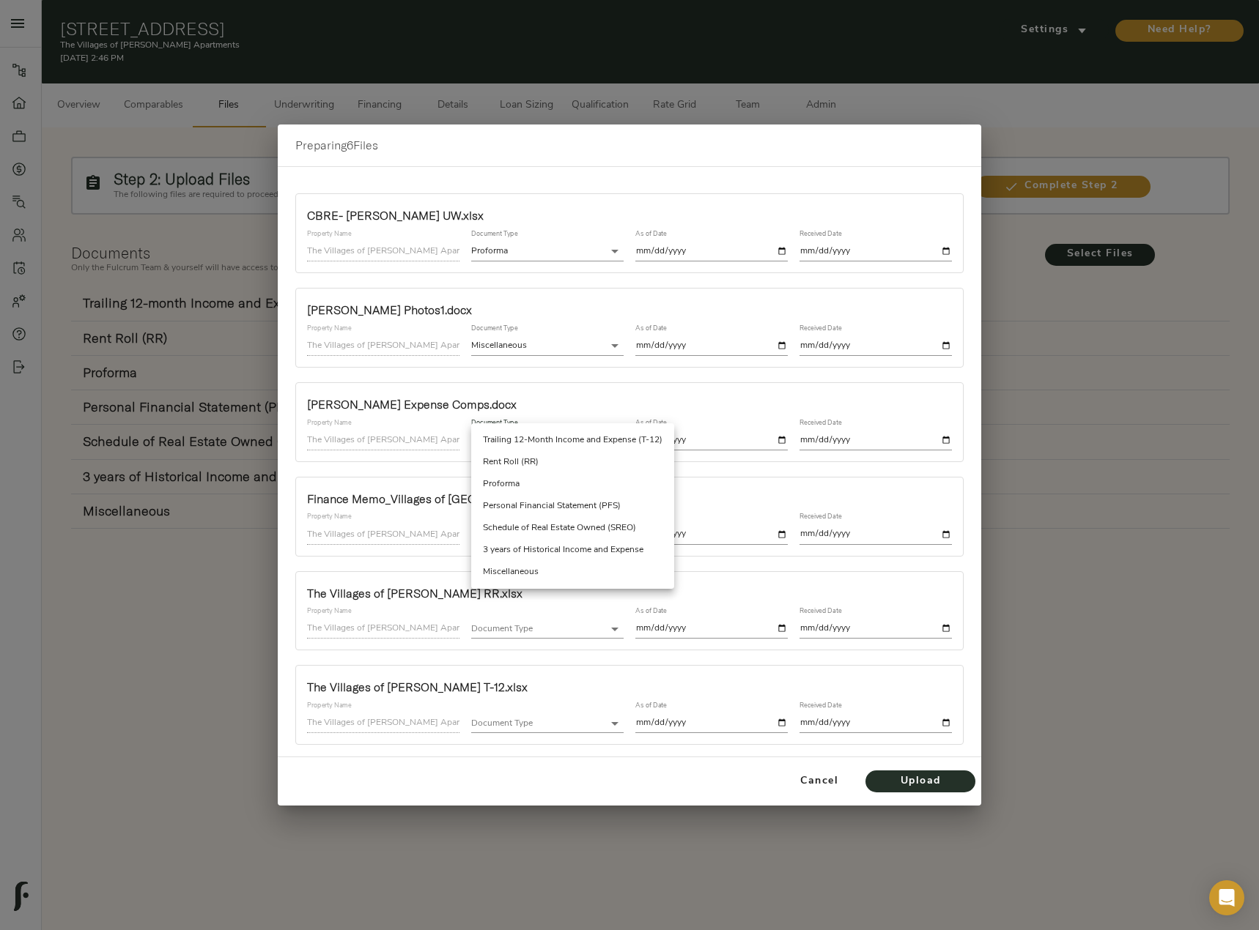
click at [590, 442] on body "The Villages of Lake Reba Apartments - 522 Regency Cir, Richmond, KY 40475 Pipe…" at bounding box center [629, 540] width 1259 height 1080
click at [546, 569] on li "Miscellaneous" at bounding box center [572, 572] width 203 height 22
type input "miscellaneous"
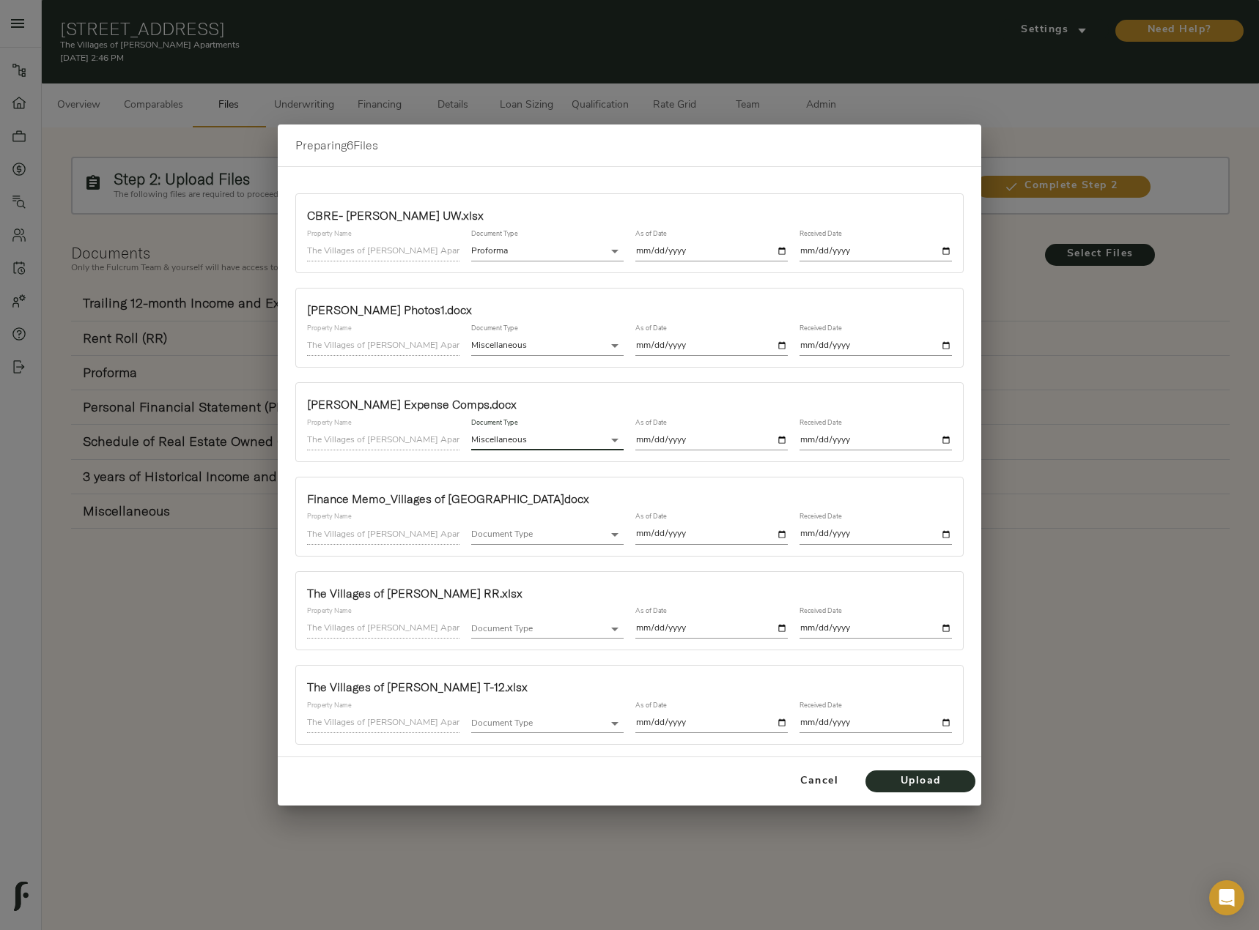
click at [782, 440] on input "date" at bounding box center [711, 441] width 152 height 20
type input "2025-09-03"
click at [943, 433] on input "date" at bounding box center [875, 441] width 152 height 20
click at [949, 440] on input "date" at bounding box center [875, 441] width 152 height 20
type input "2025-09-03"
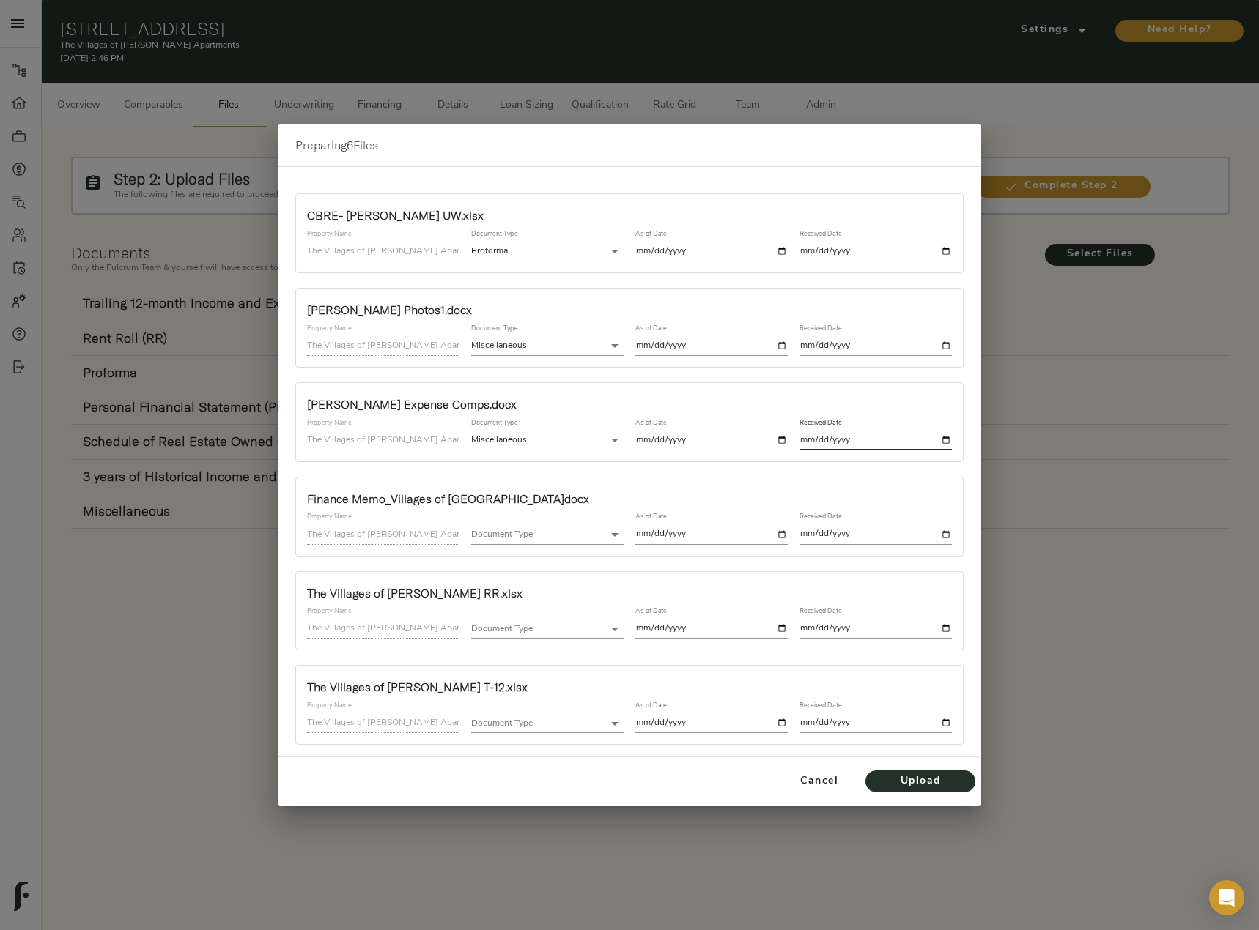
click at [551, 530] on body "The Villages of Lake Reba Apartments - 522 Regency Cir, Richmond, KY 40475 Pipe…" at bounding box center [629, 540] width 1259 height 1080
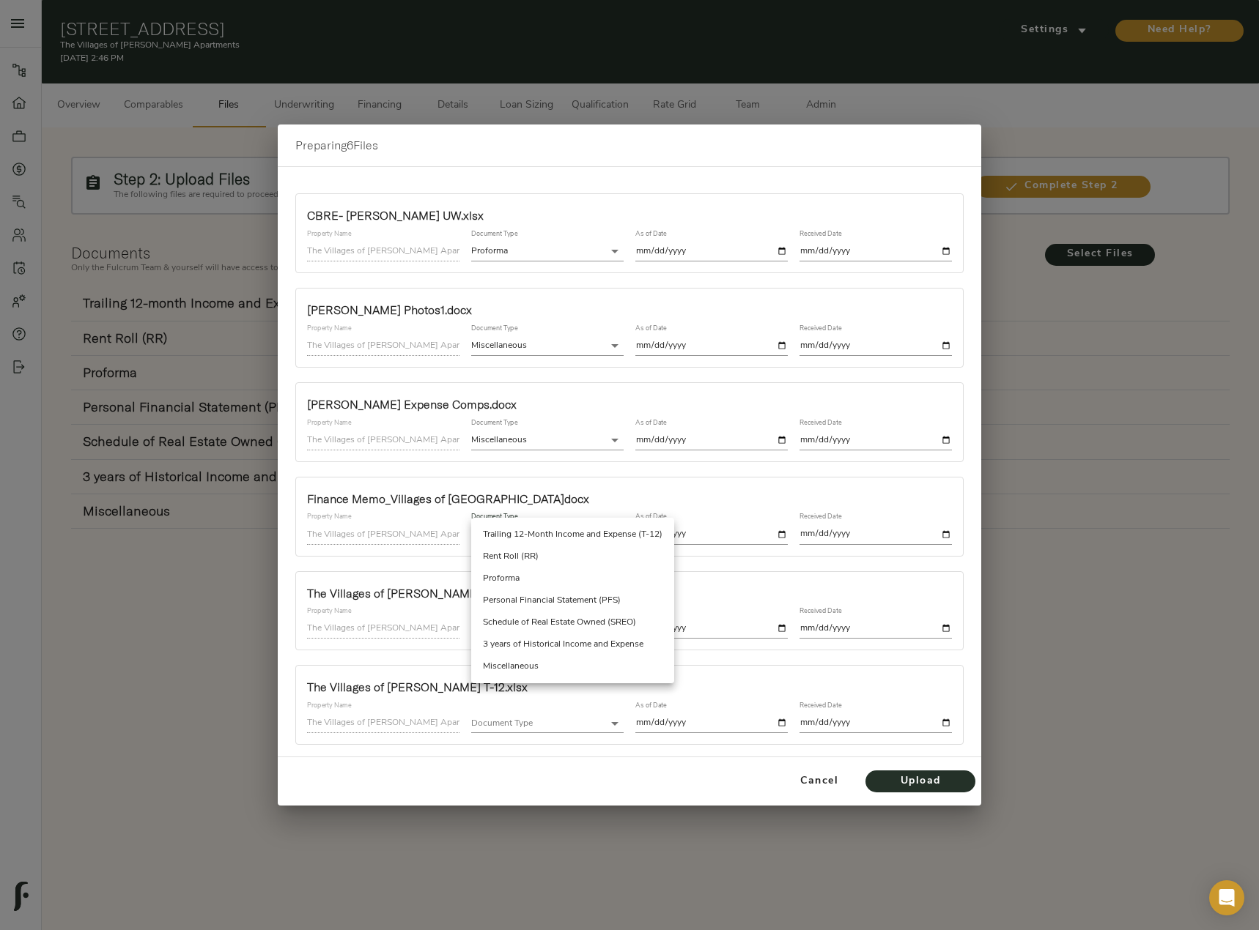
click at [549, 665] on li "Miscellaneous" at bounding box center [572, 667] width 203 height 22
type input "miscellaneous"
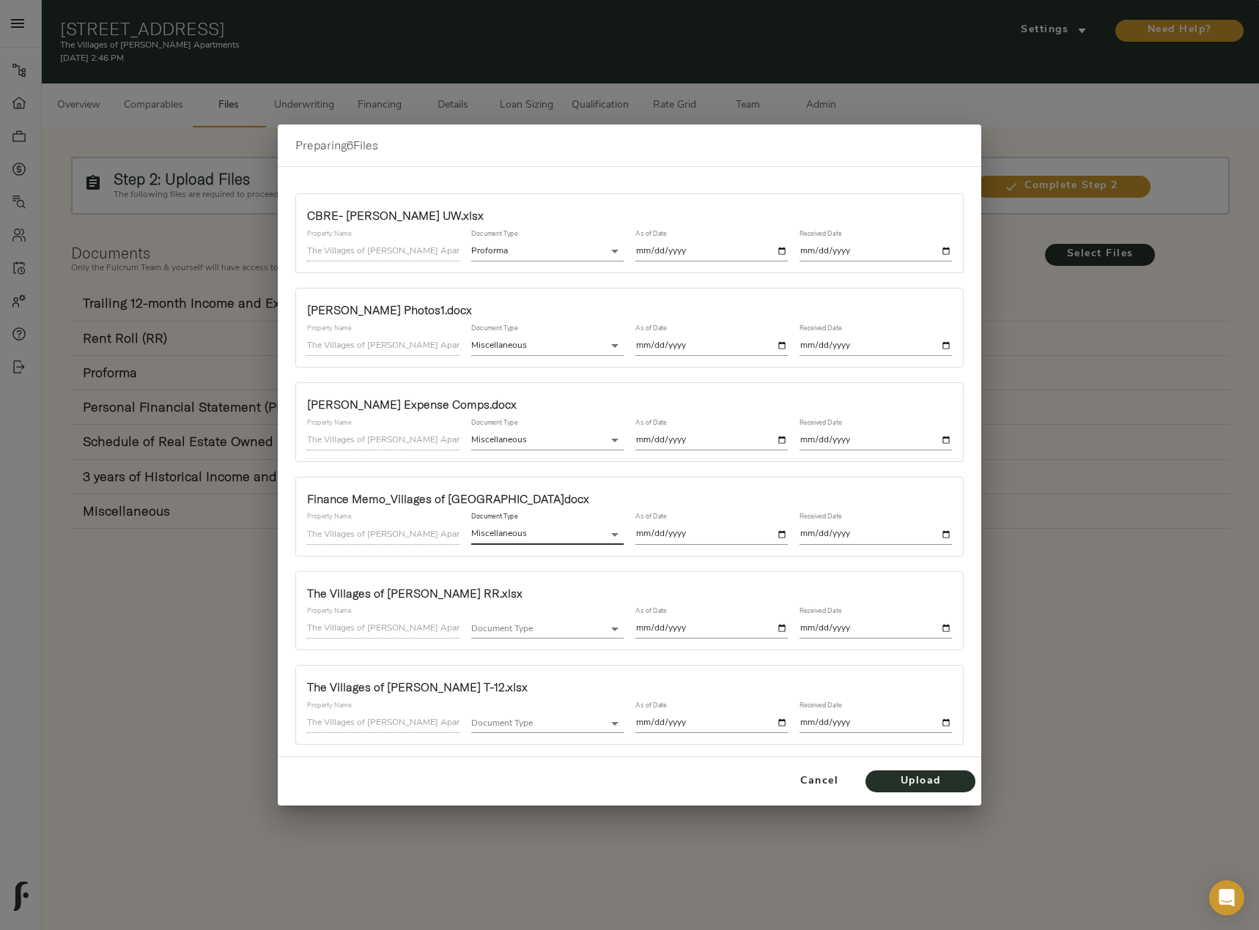
click at [786, 532] on input "date" at bounding box center [711, 535] width 152 height 20
type input "2025-09-03"
click at [946, 533] on input "date" at bounding box center [875, 535] width 152 height 20
type input "2025-09-03"
click at [560, 623] on body "The Villages of Lake Reba Apartments - 522 Regency Cir, Richmond, KY 40475 Pipe…" at bounding box center [629, 540] width 1259 height 1080
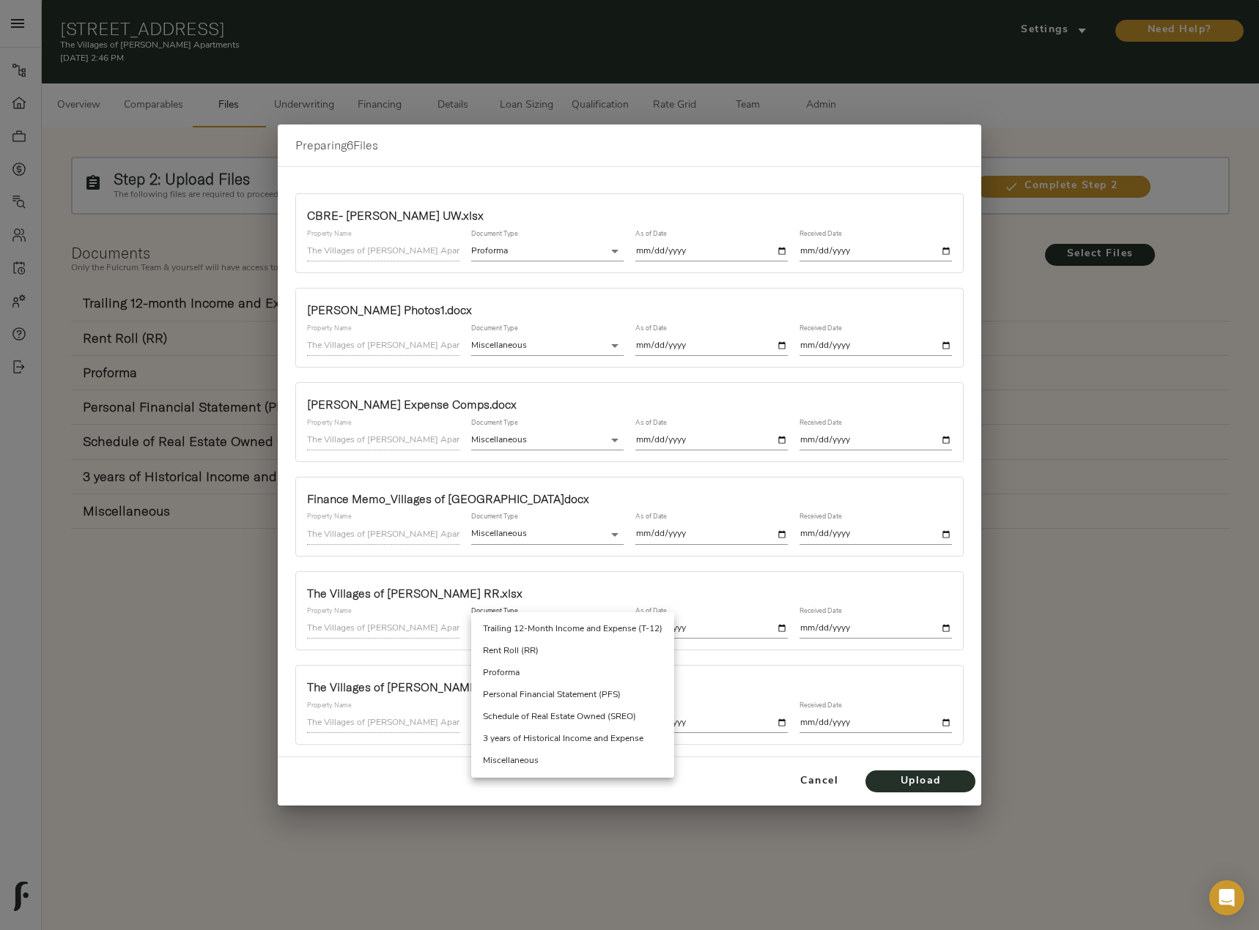
click at [554, 643] on li "Rent Roll (RR)" at bounding box center [572, 651] width 203 height 22
type input "rent_roll"
click at [781, 627] on input "date" at bounding box center [711, 629] width 152 height 20
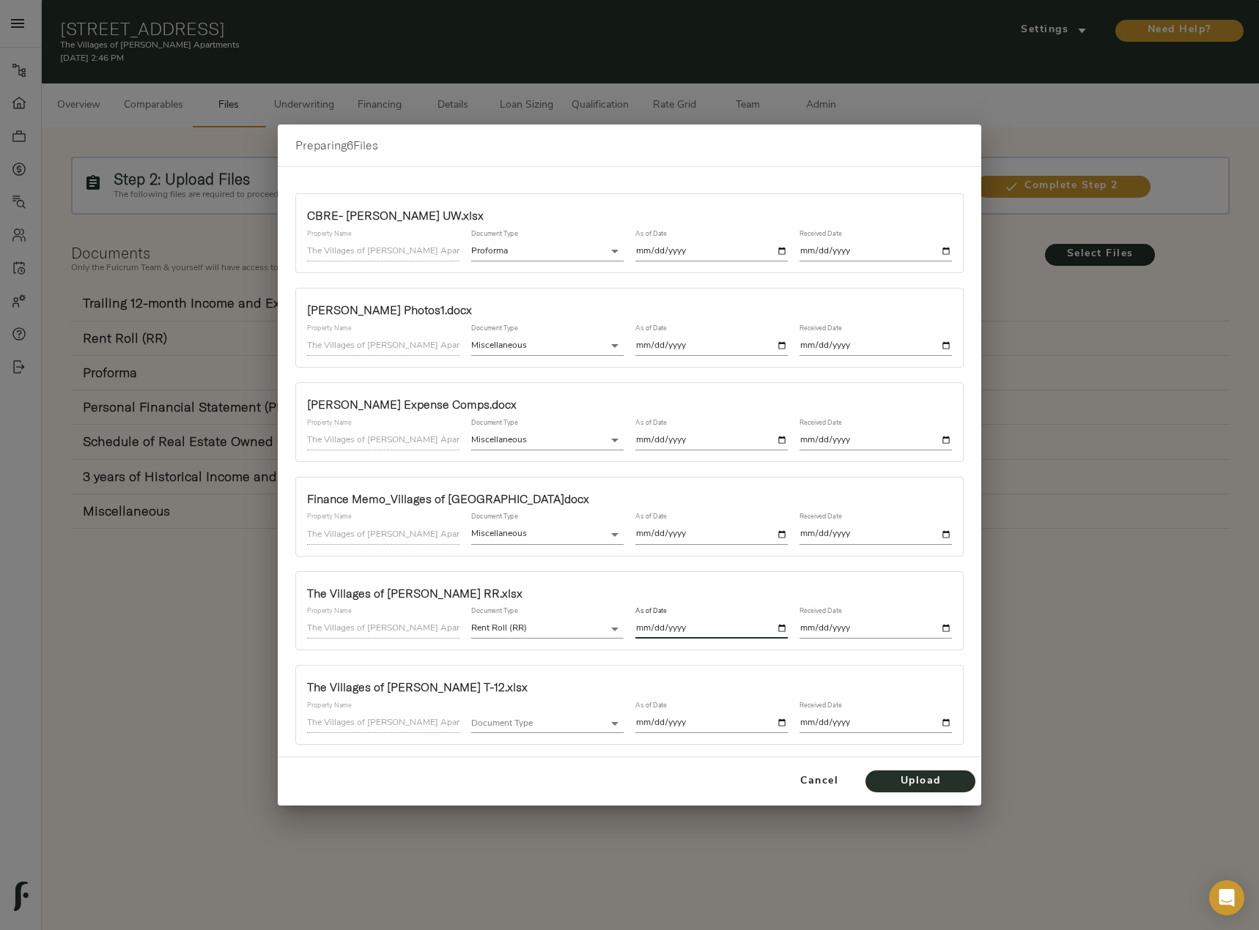
type input "2025-07-31"
click at [945, 628] on input "date" at bounding box center [875, 629] width 152 height 20
type input "2025-09-03"
click at [590, 728] on body "The Villages of Lake Reba Apartments - 522 Regency Cir, Richmond, KY 40475 Pipe…" at bounding box center [629, 540] width 1259 height 1080
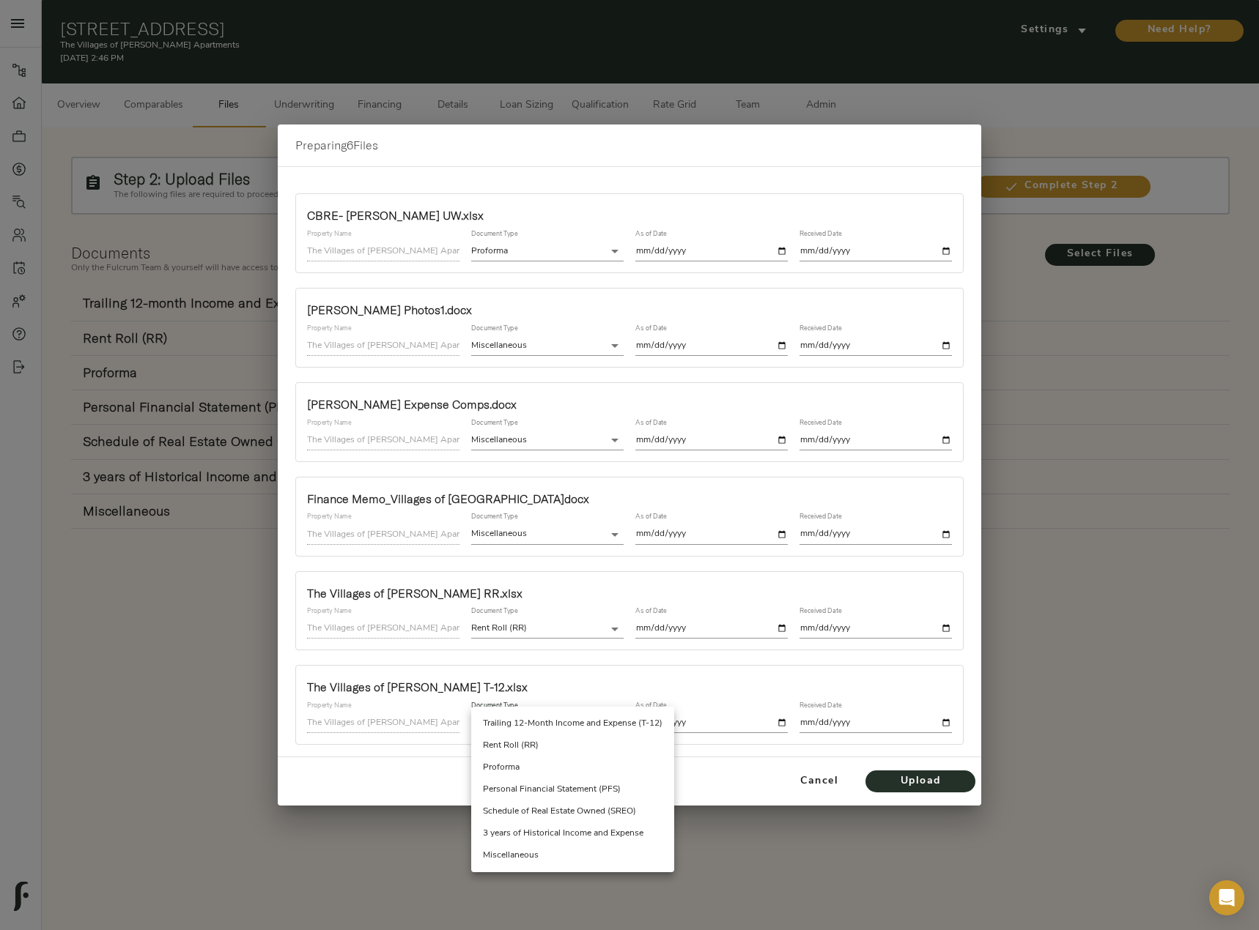
click at [590, 728] on li "Trailing 12-Month Income and Expense (T-12)" at bounding box center [572, 724] width 203 height 22
type input "trailing_twelve"
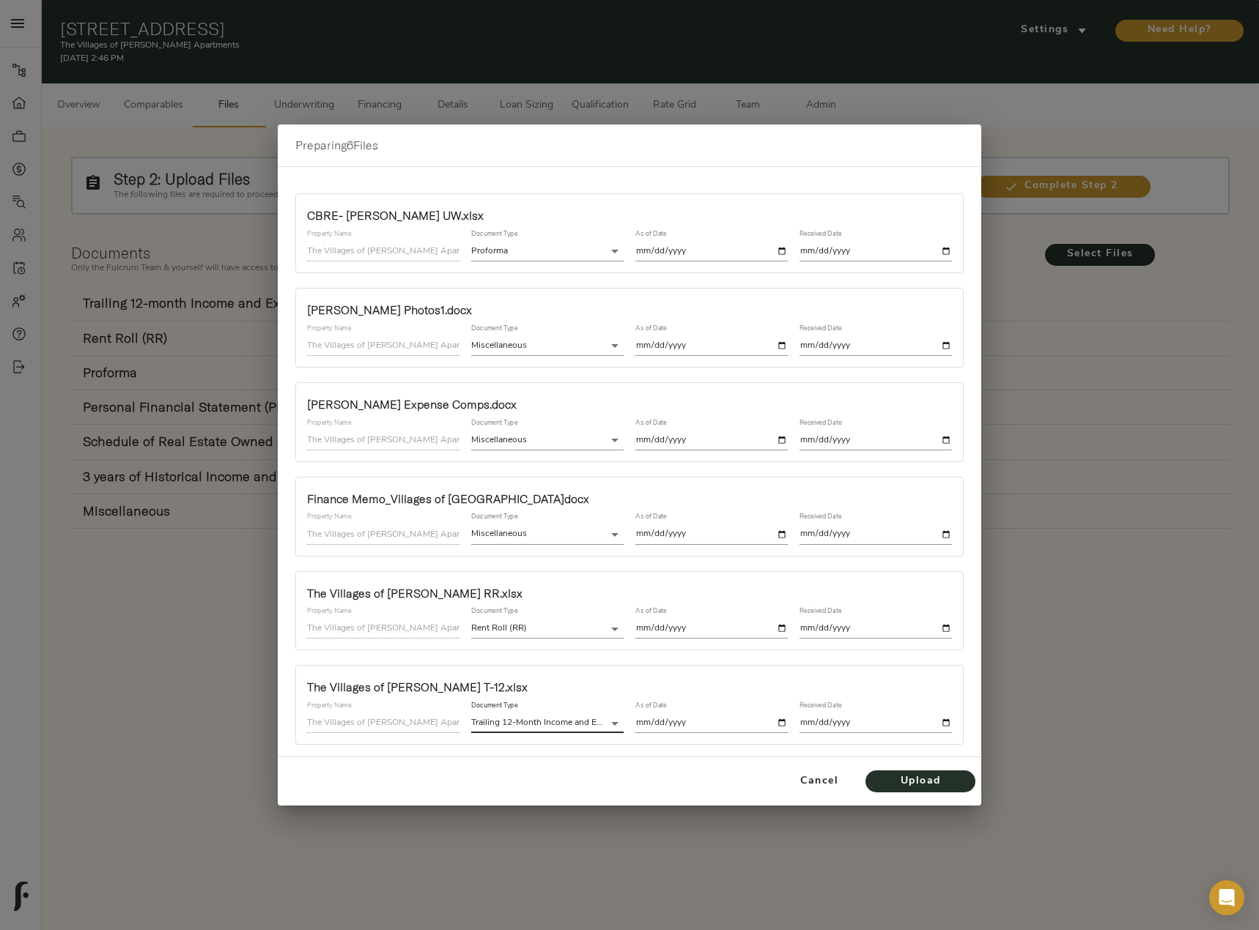
click at [783, 722] on input "date" at bounding box center [711, 724] width 152 height 20
type input "2025-07-31"
click at [947, 723] on input "date" at bounding box center [875, 724] width 152 height 20
type input "2025-09-03"
click at [899, 782] on span "Upload" at bounding box center [920, 782] width 81 height 18
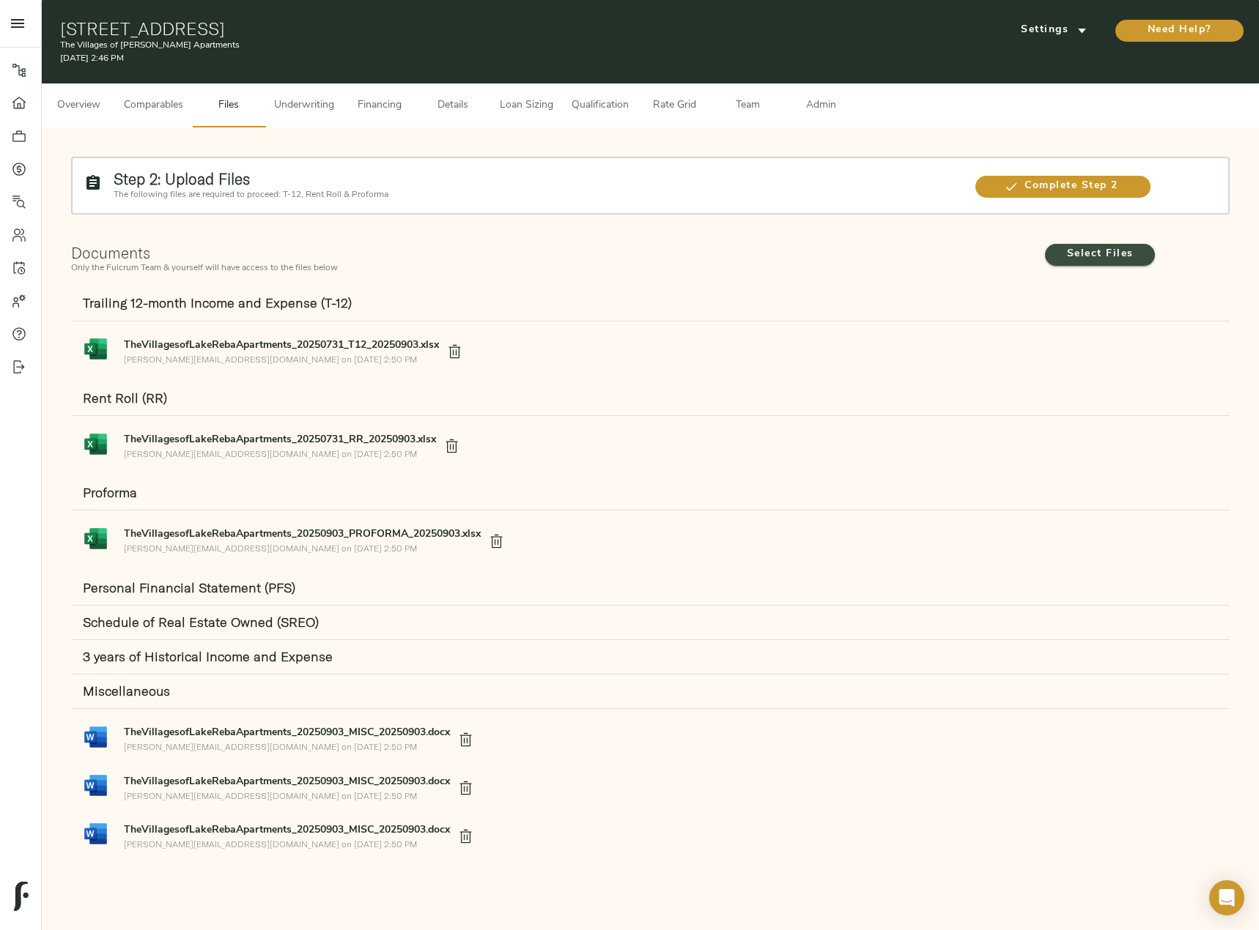
click at [1091, 253] on span "Select Files" at bounding box center [1099, 254] width 81 height 18
click at [0, 0] on input "Select Files" at bounding box center [0, 0] width 0 height 0
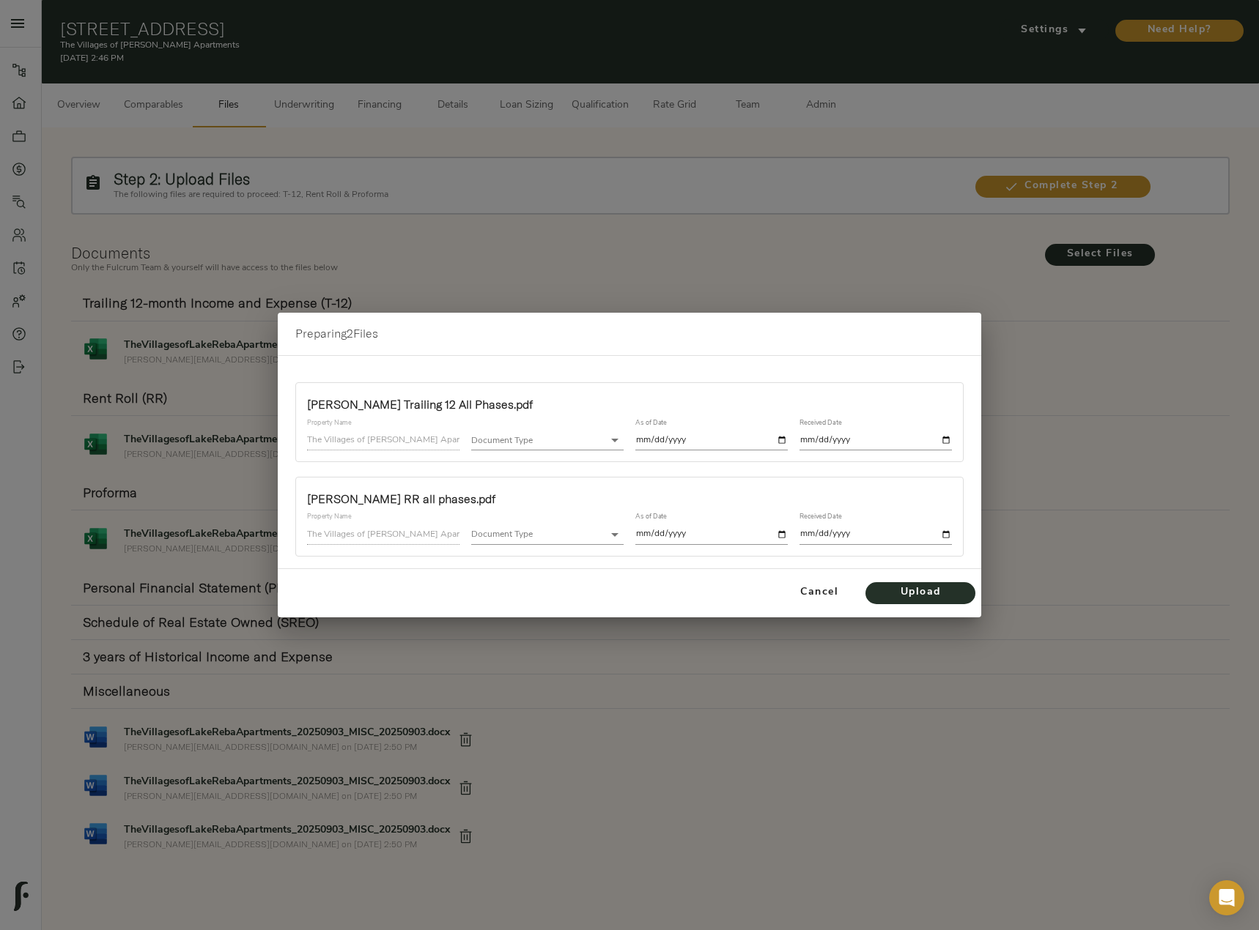
click at [590, 441] on body "The Villages of Lake Reba Apartments - 522 Regency Cir, Richmond, KY 40475 Pipe…" at bounding box center [629, 540] width 1259 height 1080
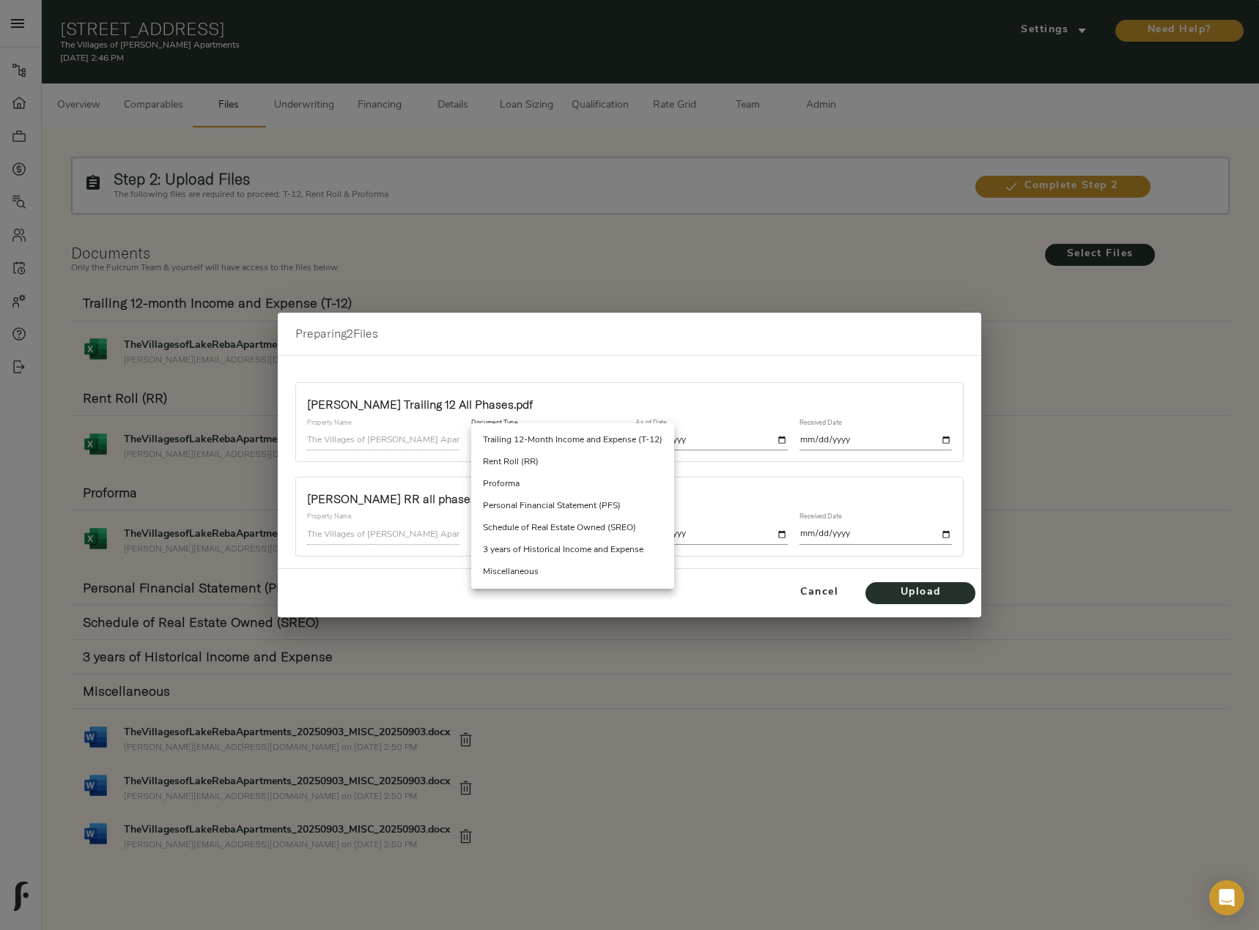
click at [590, 441] on li "Trailing 12-Month Income and Expense (T-12)" at bounding box center [572, 440] width 203 height 22
type input "trailing_twelve"
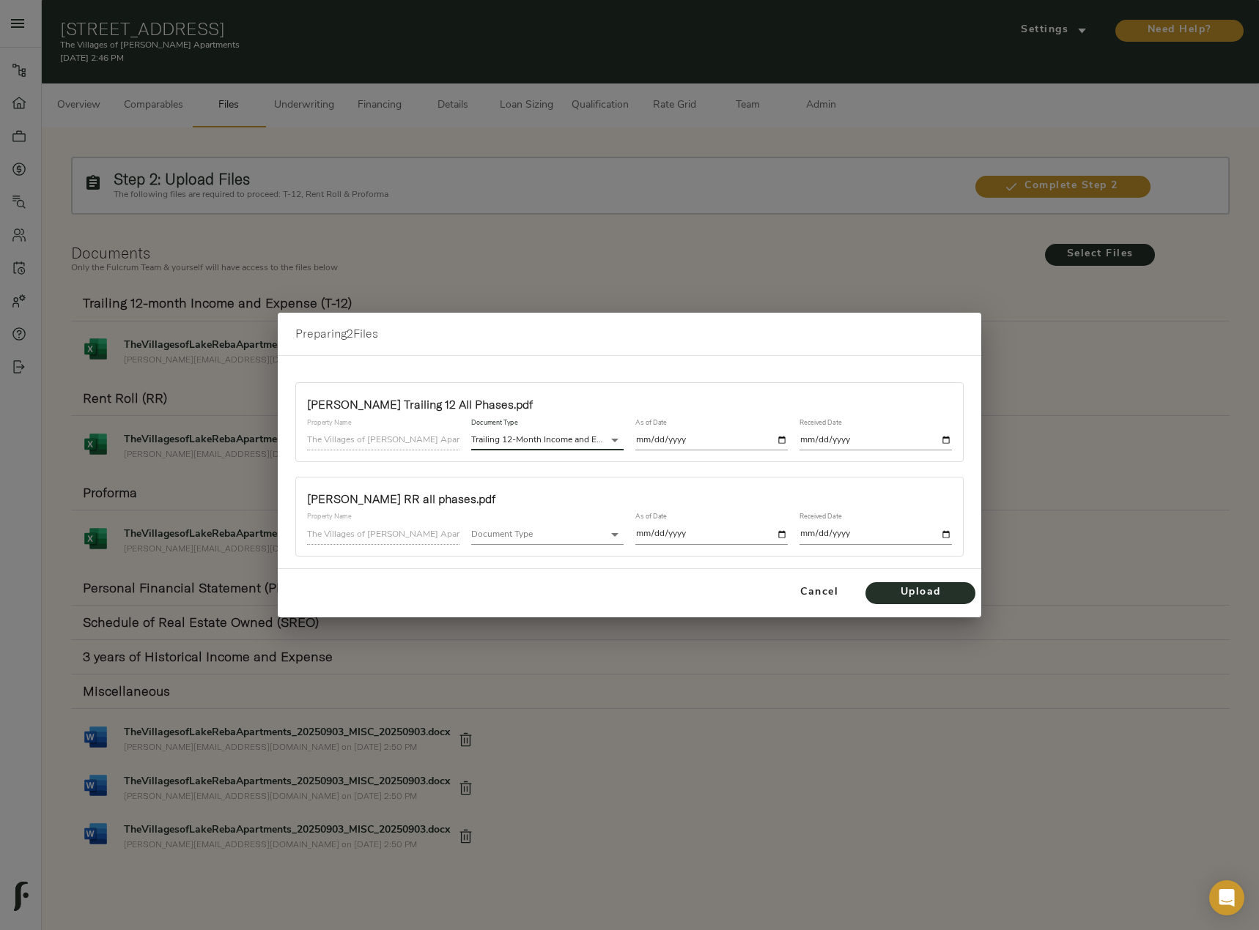
click at [782, 441] on input "date" at bounding box center [711, 441] width 152 height 20
type input "2025-07-31"
click at [949, 440] on input "date" at bounding box center [875, 441] width 152 height 20
type input "2025-09-03"
click at [580, 532] on body "The Villages of Lake Reba Apartments - 522 Regency Cir, Richmond, KY 40475 Pipe…" at bounding box center [629, 540] width 1259 height 1080
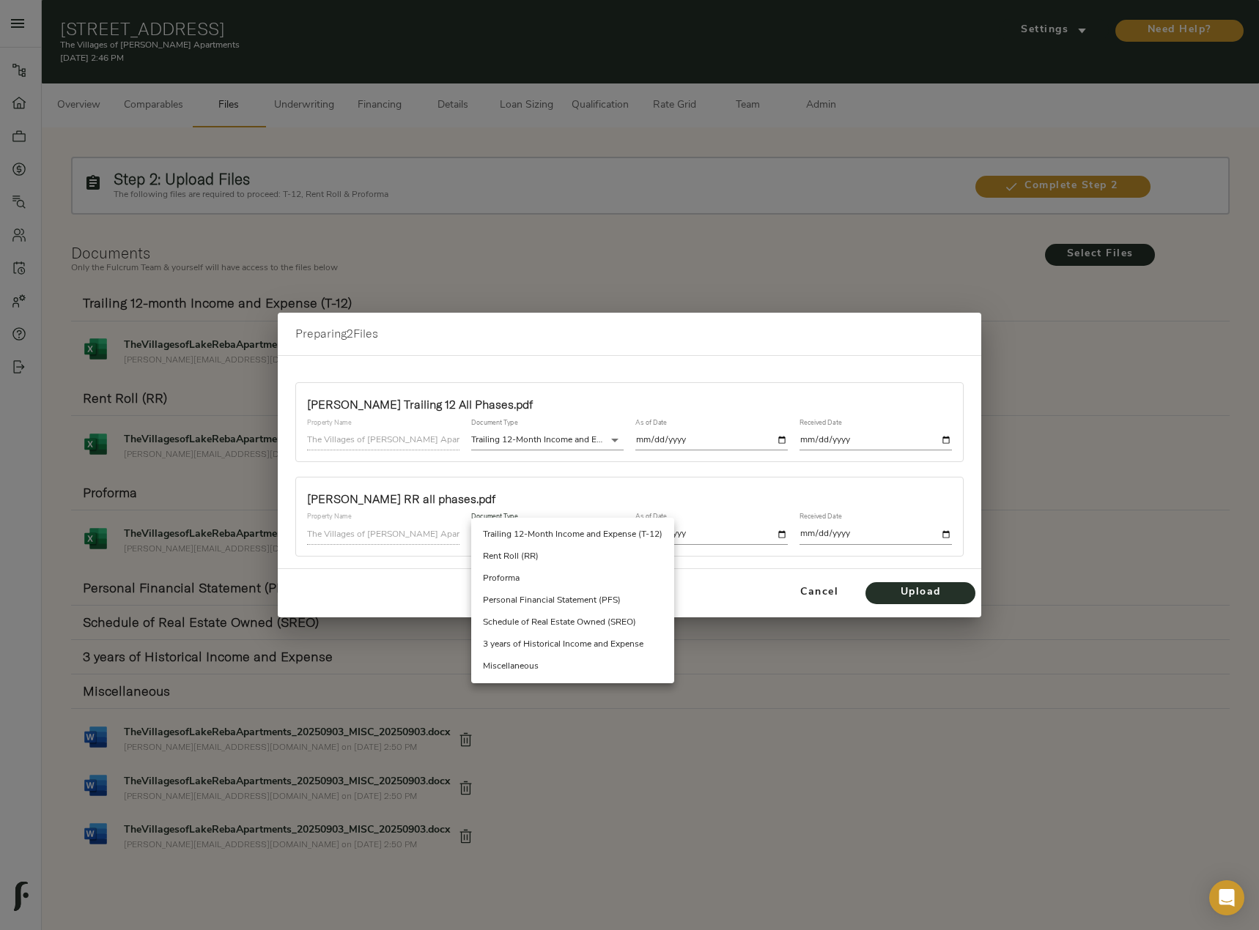
click at [574, 558] on li "Rent Roll (RR)" at bounding box center [572, 557] width 203 height 22
type input "rent_roll"
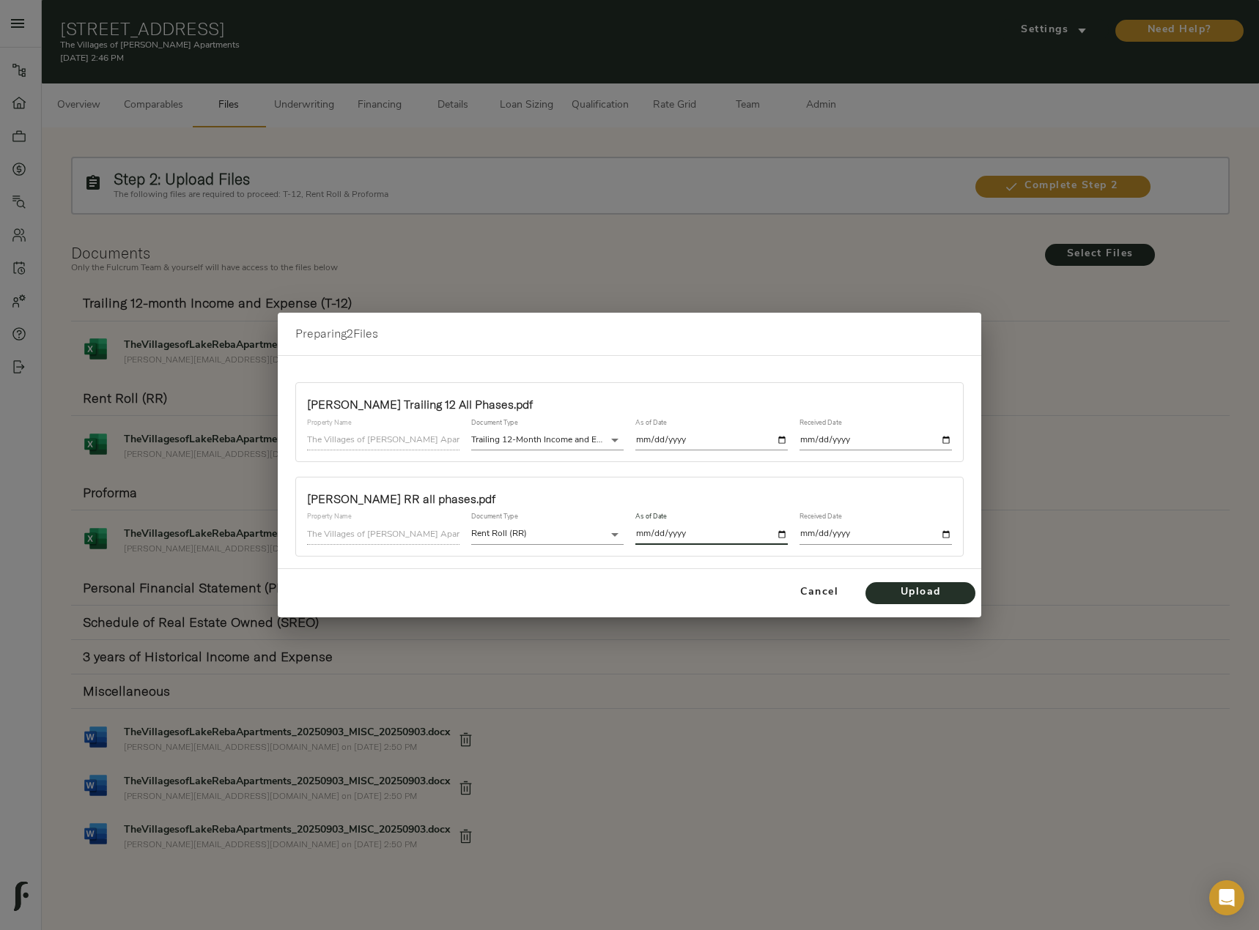
click at [785, 535] on input "date" at bounding box center [711, 535] width 152 height 20
type input "2025-07-31"
click at [947, 530] on input "date" at bounding box center [875, 535] width 152 height 20
type input "2025-09-03"
click at [930, 597] on span "Upload" at bounding box center [920, 593] width 81 height 18
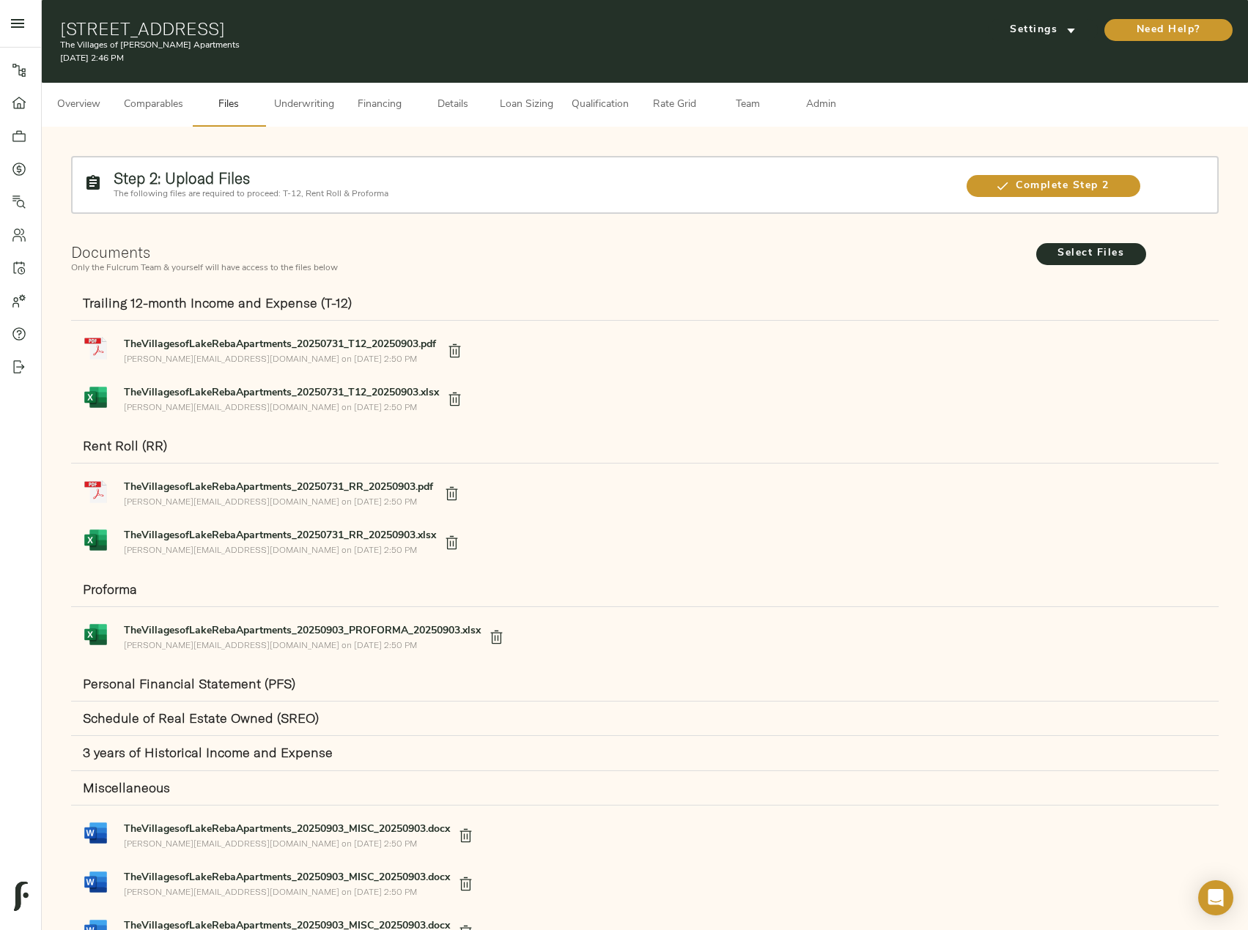
click at [1032, 174] on div "Complete Step 2" at bounding box center [1051, 185] width 177 height 23
click at [1027, 182] on span "Complete Step 2" at bounding box center [1053, 186] width 174 height 18
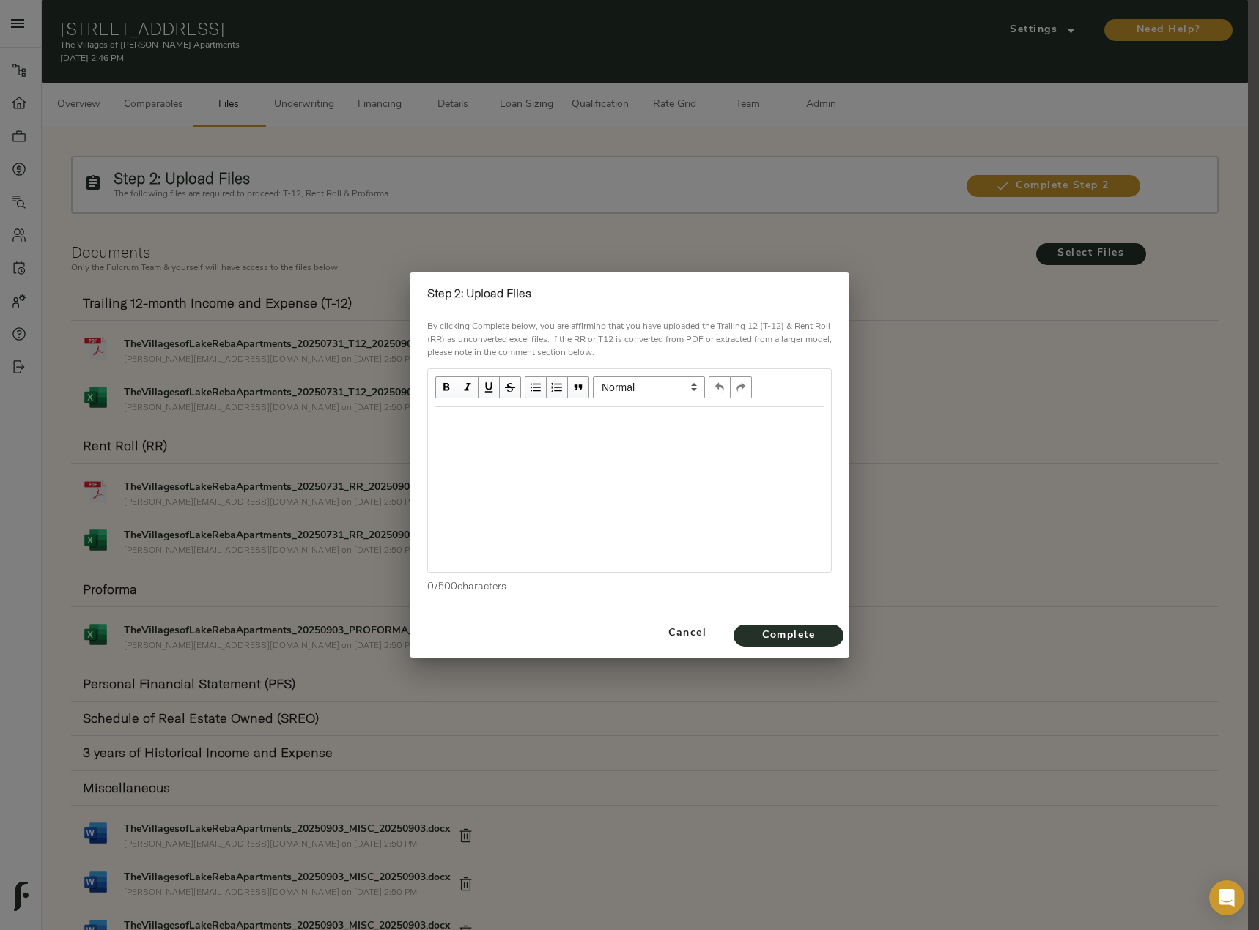
click at [567, 423] on div "Edit text" at bounding box center [629, 423] width 388 height 17
click at [797, 637] on span "Complete" at bounding box center [788, 636] width 81 height 18
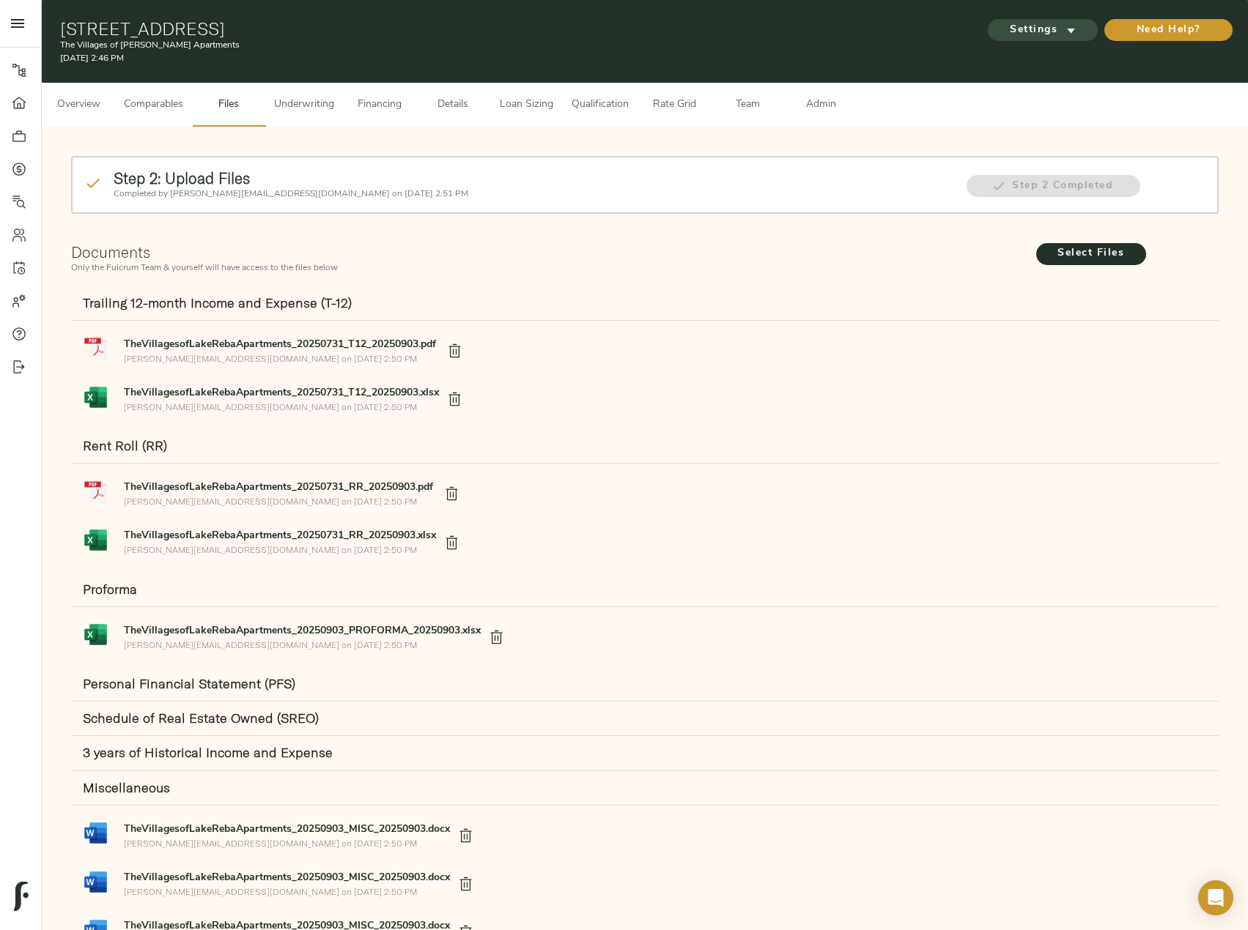
click at [1037, 21] on span "Settings" at bounding box center [1042, 30] width 81 height 18
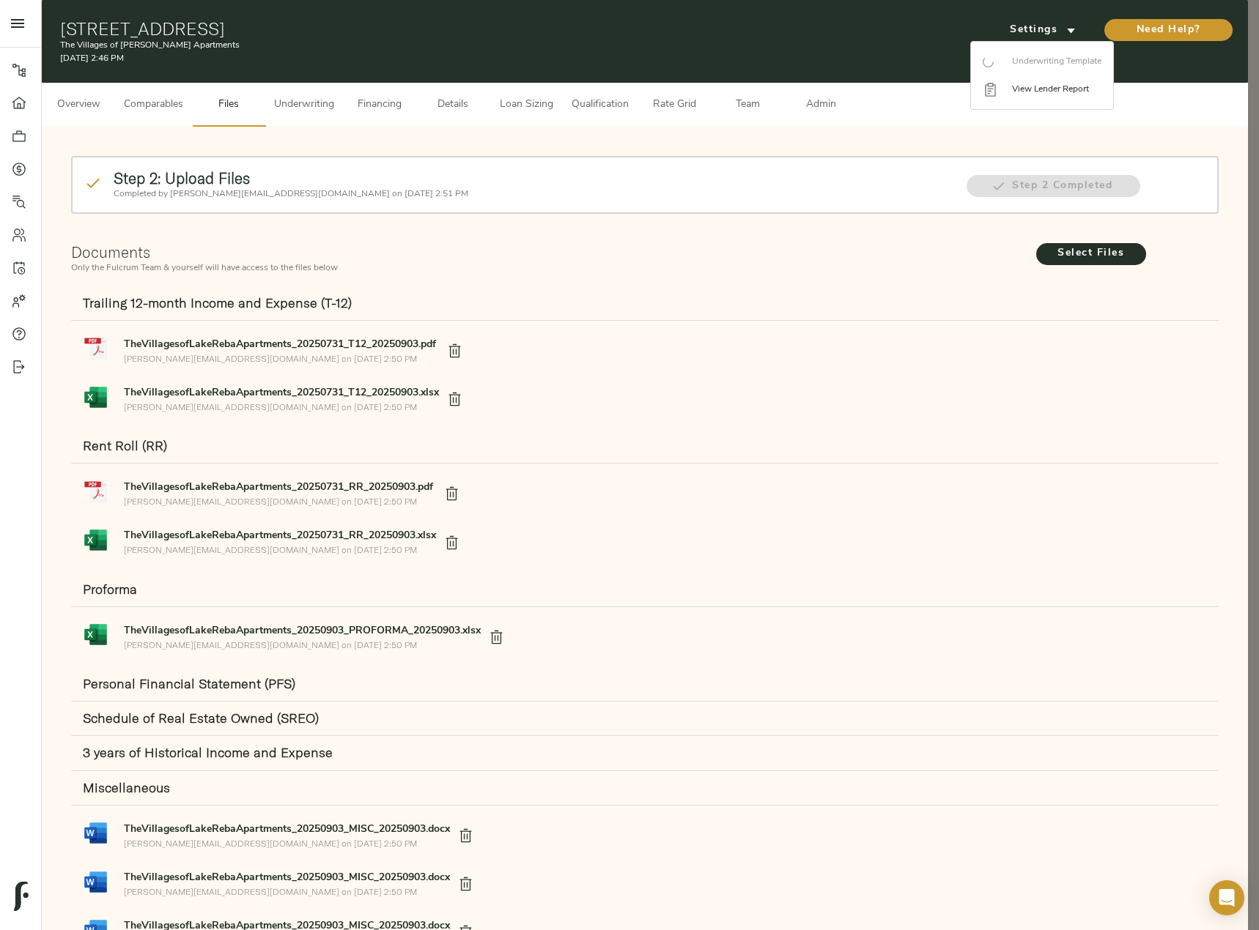
click at [464, 259] on div at bounding box center [629, 465] width 1259 height 930
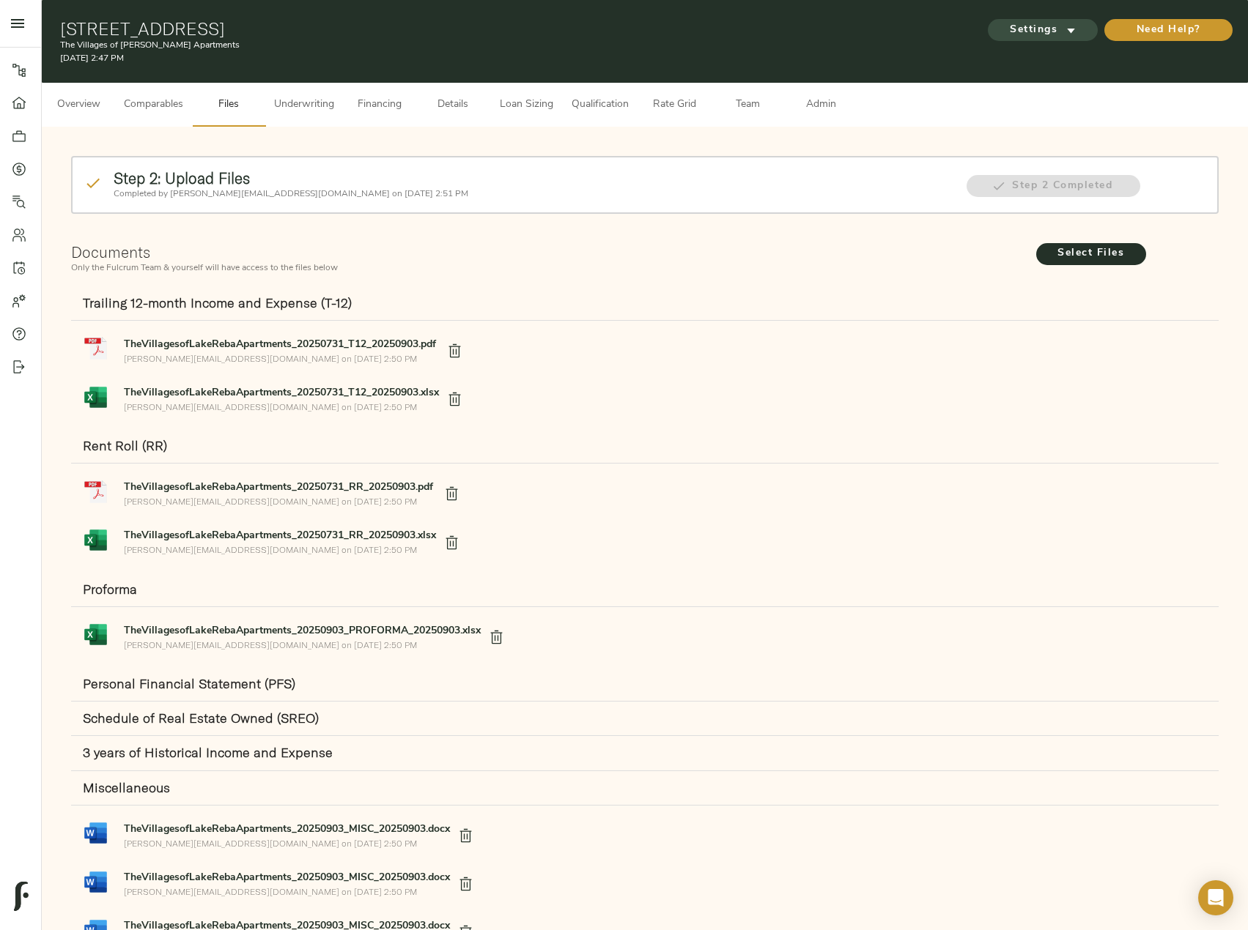
click at [1045, 24] on span "Settings" at bounding box center [1042, 30] width 81 height 18
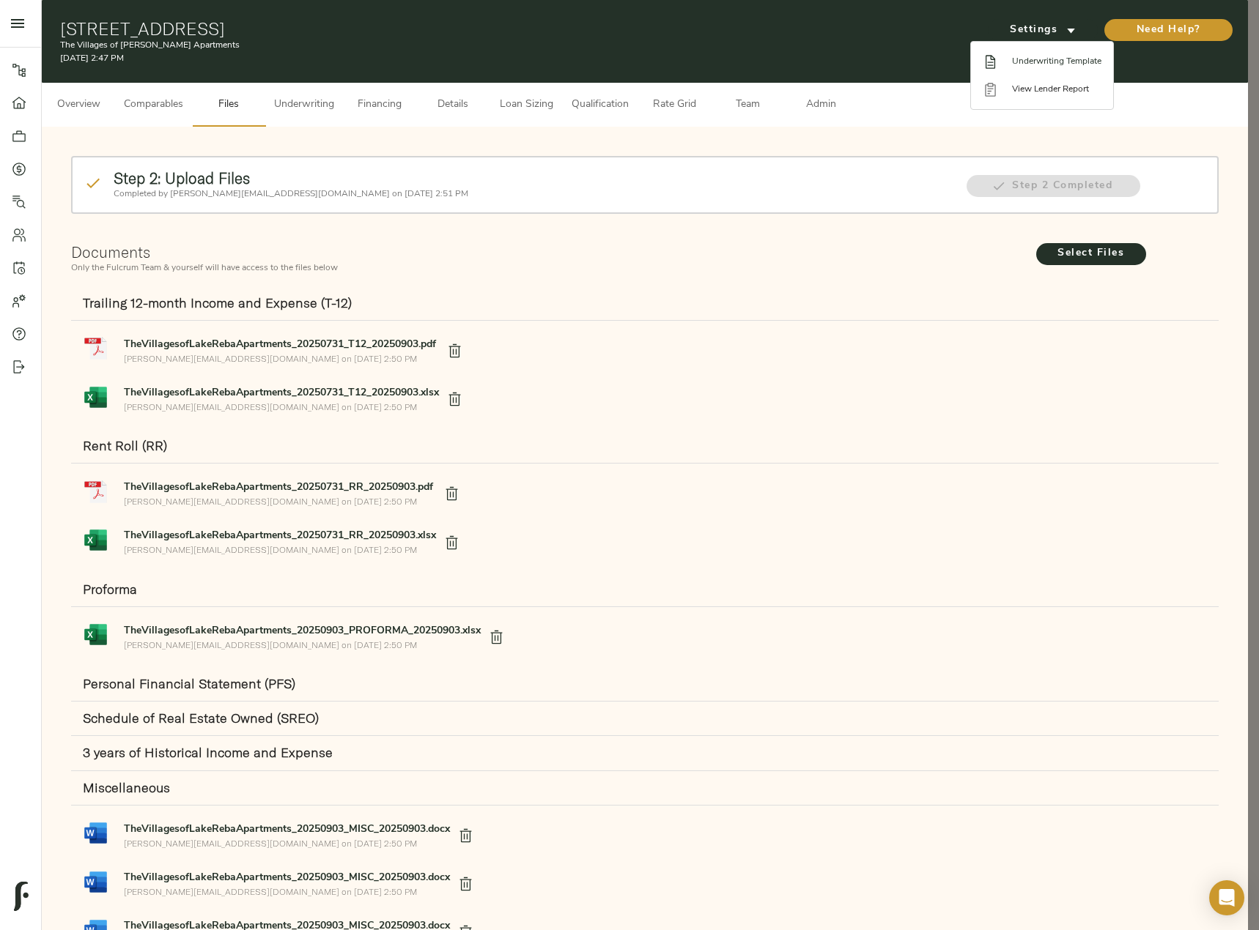
click at [1060, 66] on span "Underwriting Template" at bounding box center [1056, 61] width 89 height 13
click at [1058, 54] on li "Underwriting Template" at bounding box center [1042, 62] width 142 height 28
